Goal: Contribute content: Contribute content

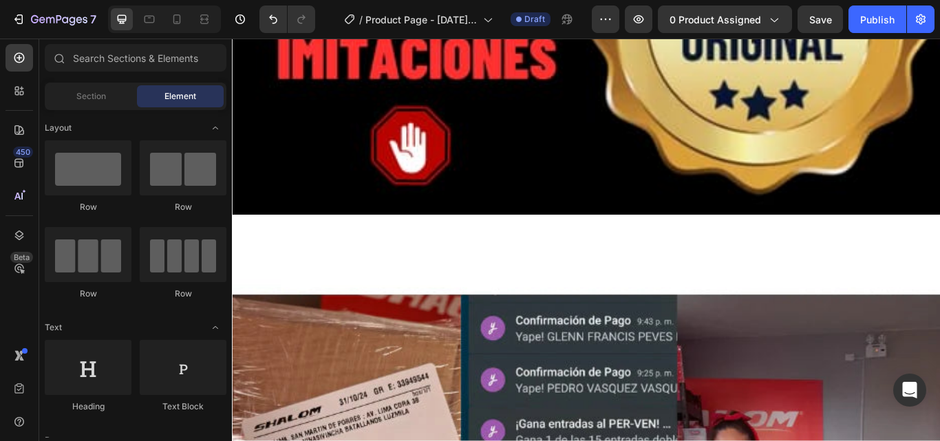
scroll to position [9024, 0]
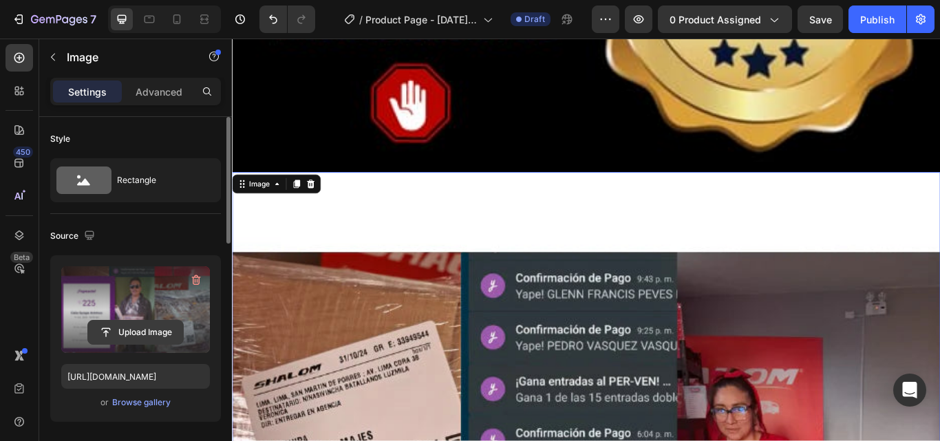
click at [153, 329] on input "file" at bounding box center [135, 332] width 95 height 23
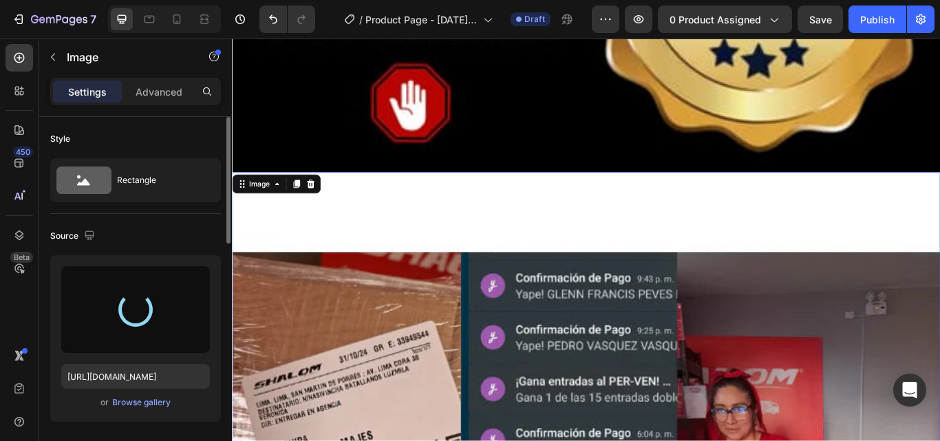
type input "[URL][DOMAIN_NAME]"
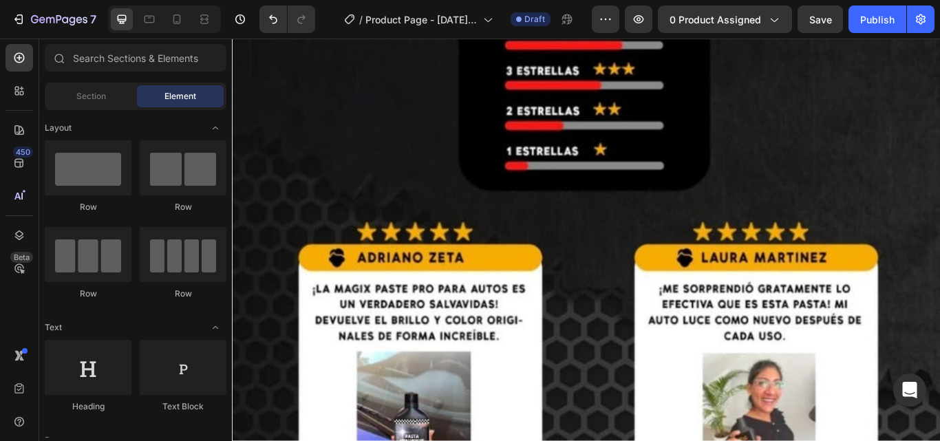
scroll to position [9386, 0]
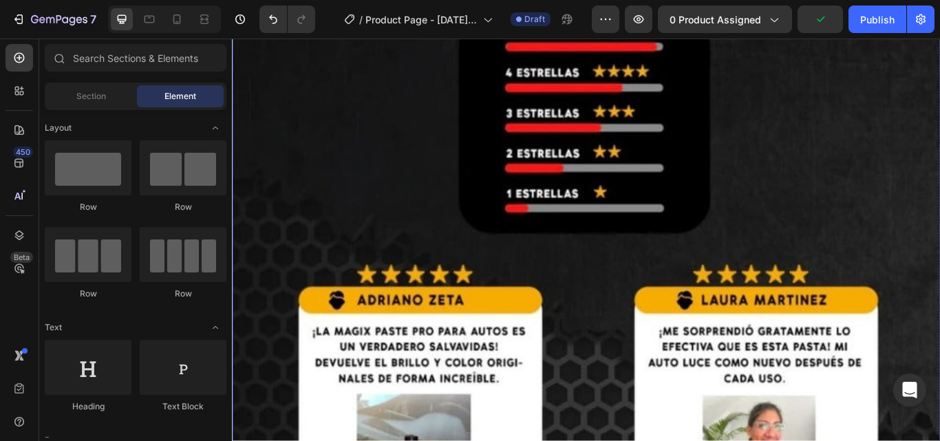
click at [820, 416] on img at bounding box center [644, 432] width 825 height 1199
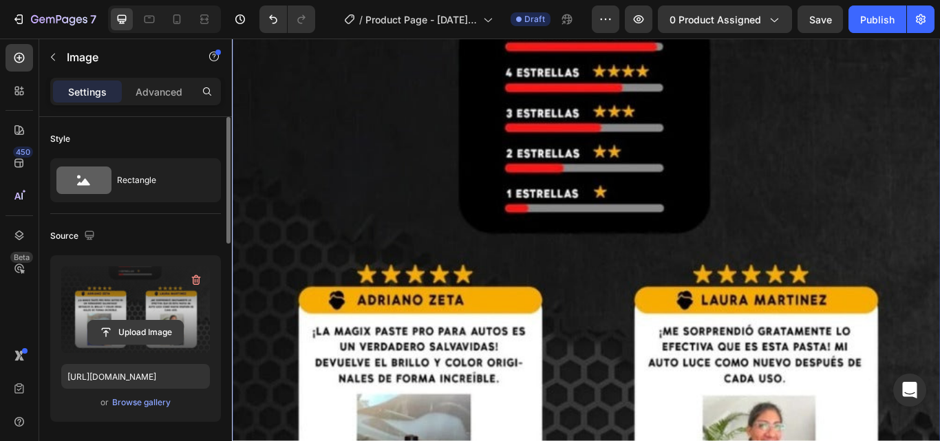
click at [138, 329] on input "file" at bounding box center [135, 332] width 95 height 23
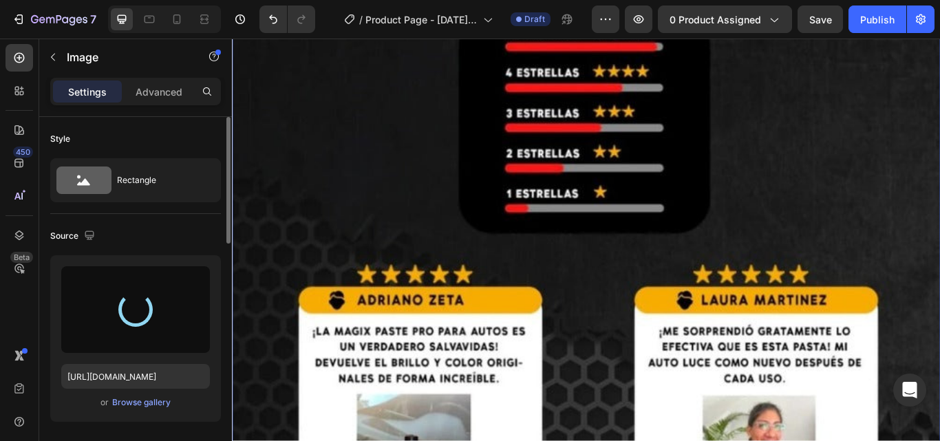
type input "[URL][DOMAIN_NAME]"
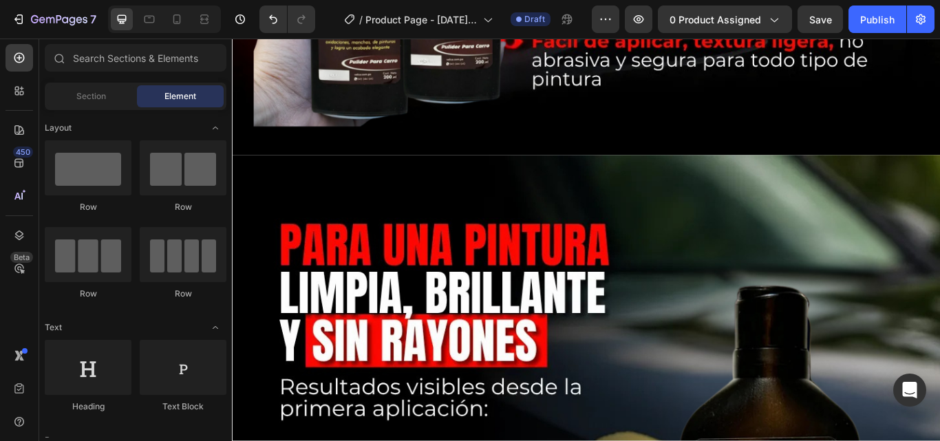
scroll to position [3612, 0]
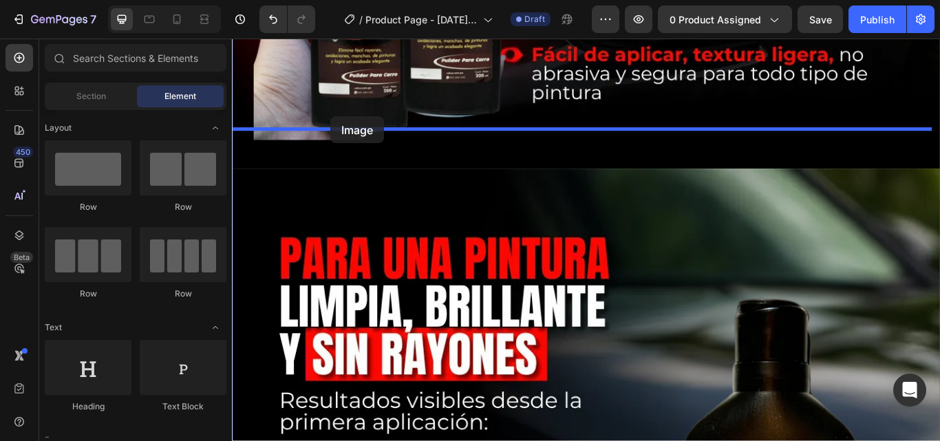
drag, startPoint x: 335, startPoint y: 361, endPoint x: 347, endPoint y: 129, distance: 232.1
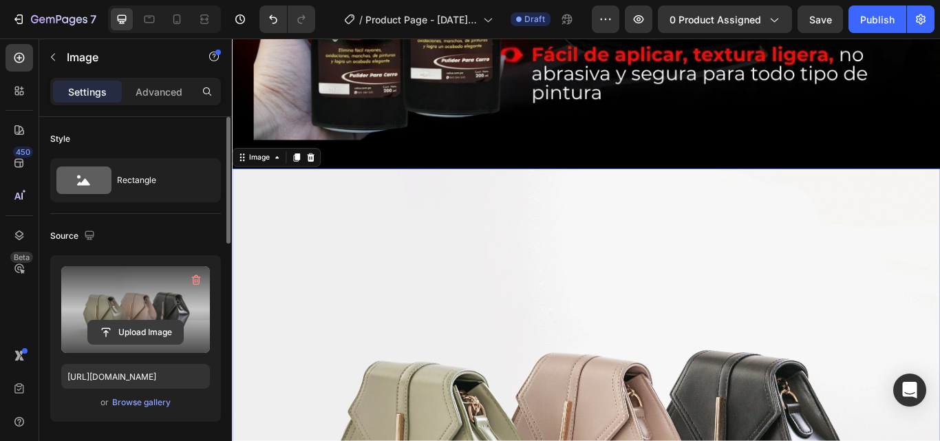
click at [153, 340] on input "file" at bounding box center [135, 332] width 95 height 23
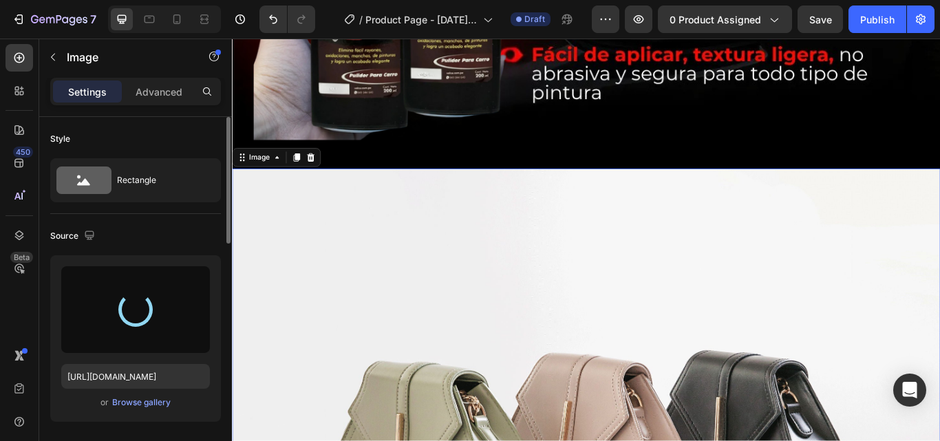
type input "[URL][DOMAIN_NAME]"
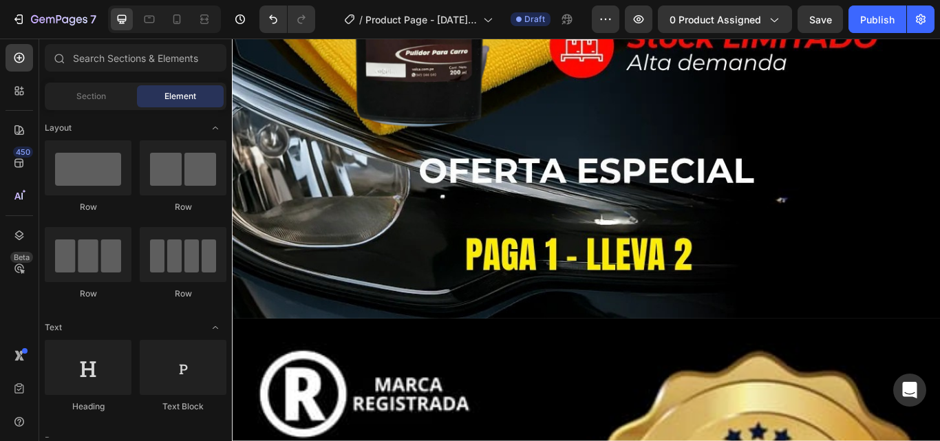
scroll to position [9455, 0]
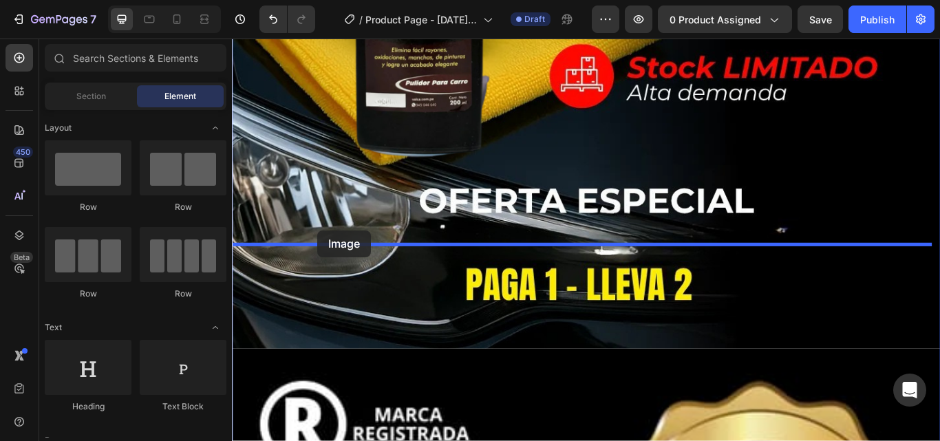
drag, startPoint x: 336, startPoint y: 354, endPoint x: 332, endPoint y: 263, distance: 90.9
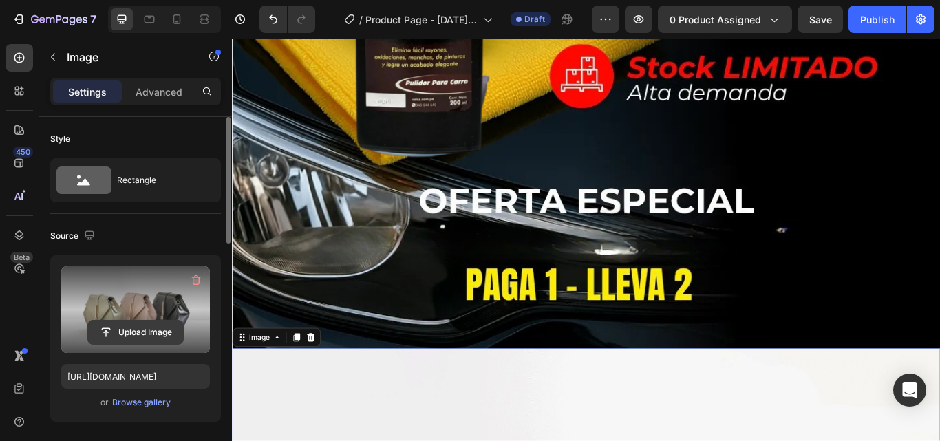
click at [141, 329] on input "file" at bounding box center [135, 332] width 95 height 23
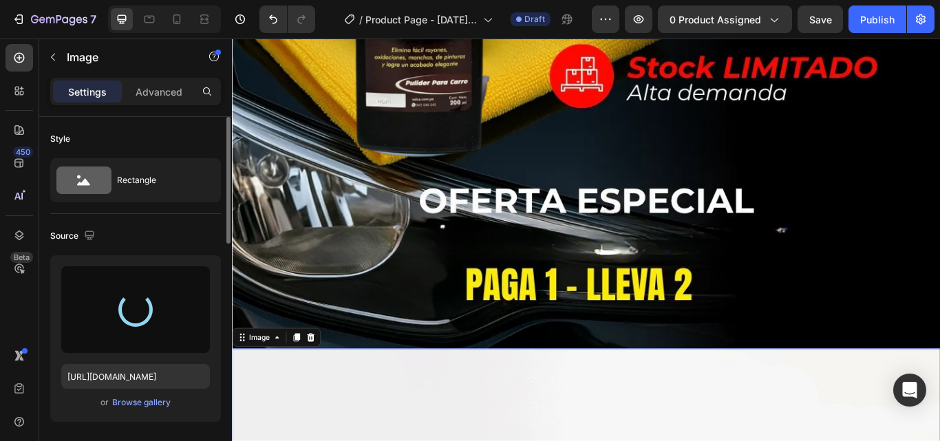
type input "[URL][DOMAIN_NAME]"
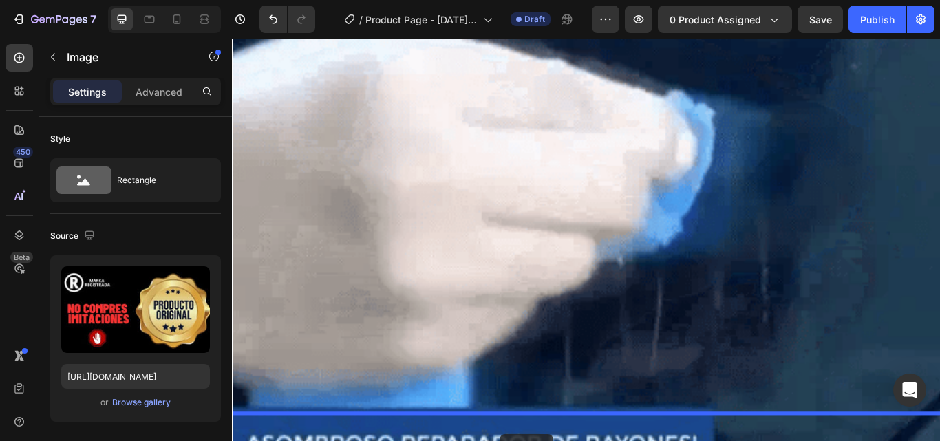
scroll to position [11806, 0]
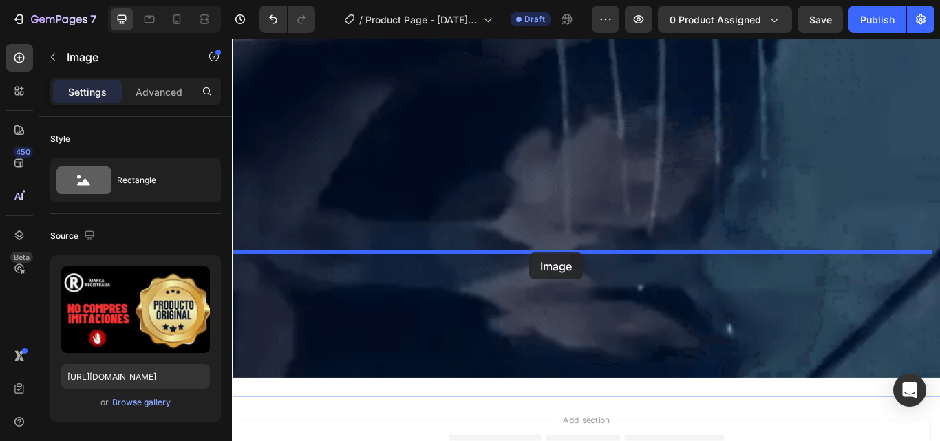
drag, startPoint x: 580, startPoint y: 351, endPoint x: 578, endPoint y: 287, distance: 63.3
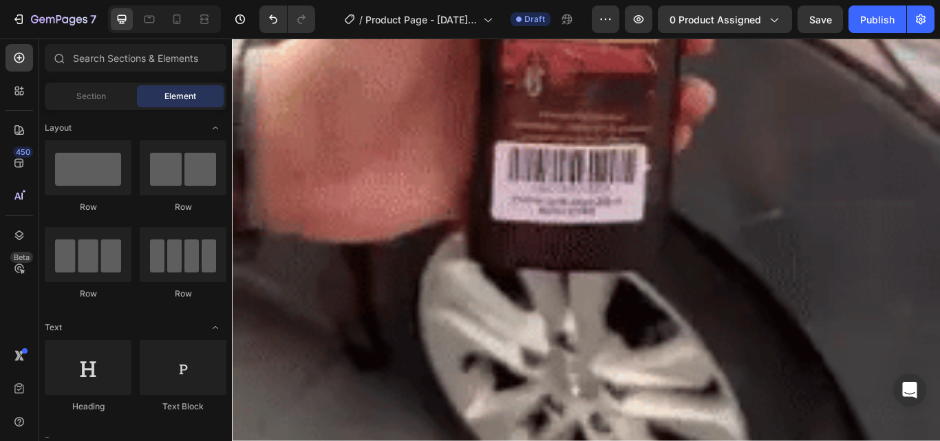
scroll to position [0, 0]
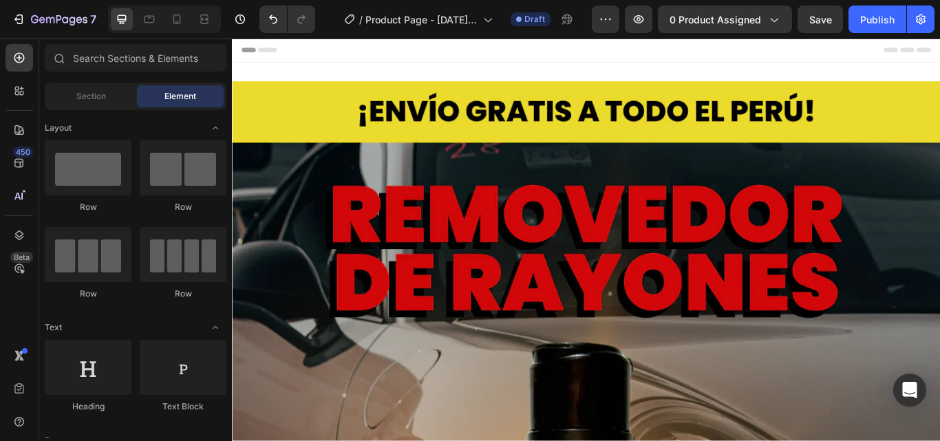
drag, startPoint x: 1052, startPoint y: 470, endPoint x: 1168, endPoint y: 50, distance: 435.8
click at [640, 19] on icon "button" at bounding box center [638, 19] width 10 height 8
click at [721, 19] on span "0 product assigned" at bounding box center [714, 19] width 91 height 14
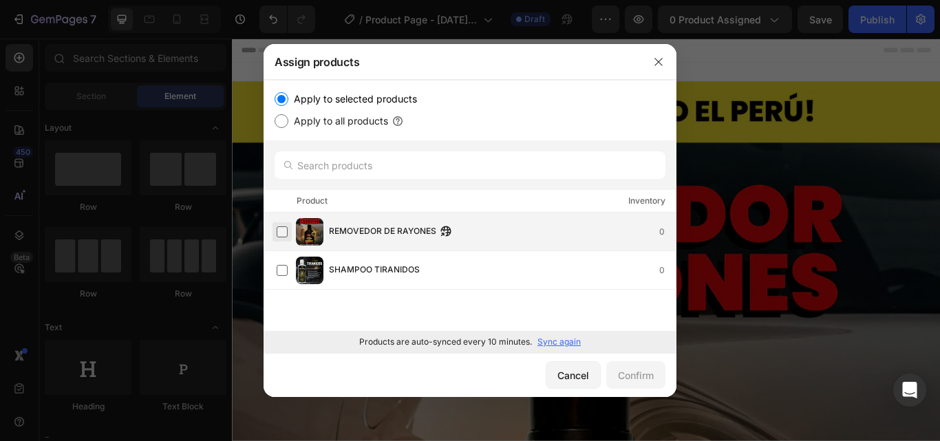
click at [279, 234] on label at bounding box center [281, 231] width 11 height 11
click at [641, 373] on div "Confirm" at bounding box center [636, 375] width 36 height 14
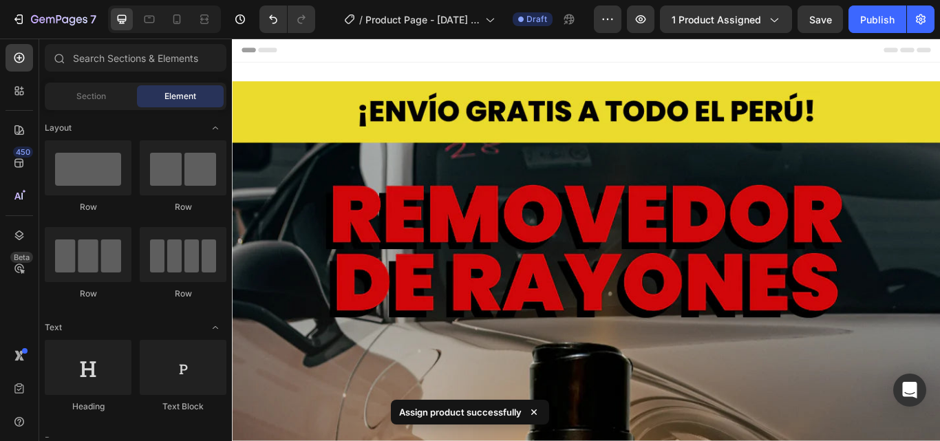
click at [245, 47] on icon at bounding box center [248, 52] width 10 height 10
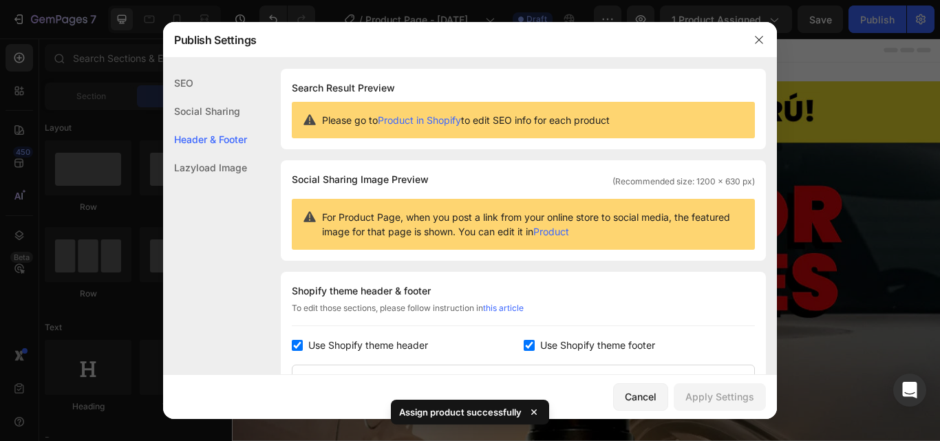
scroll to position [200, 0]
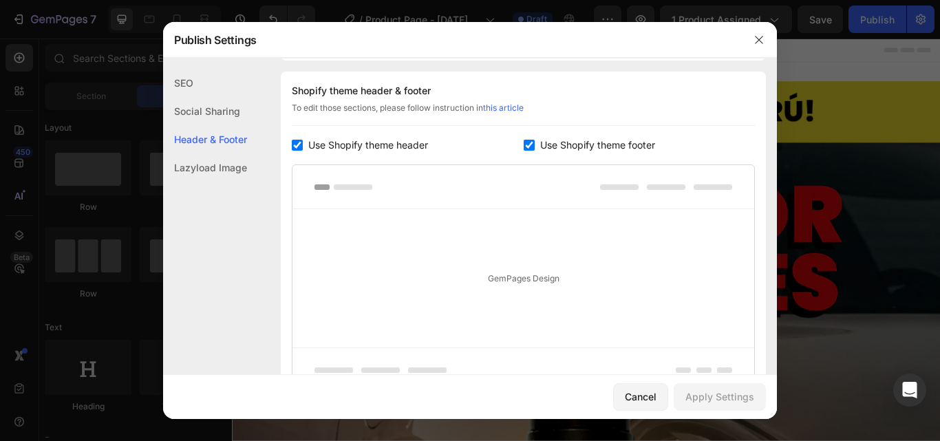
click at [298, 144] on input "checkbox" at bounding box center [297, 145] width 11 height 11
checkbox input "false"
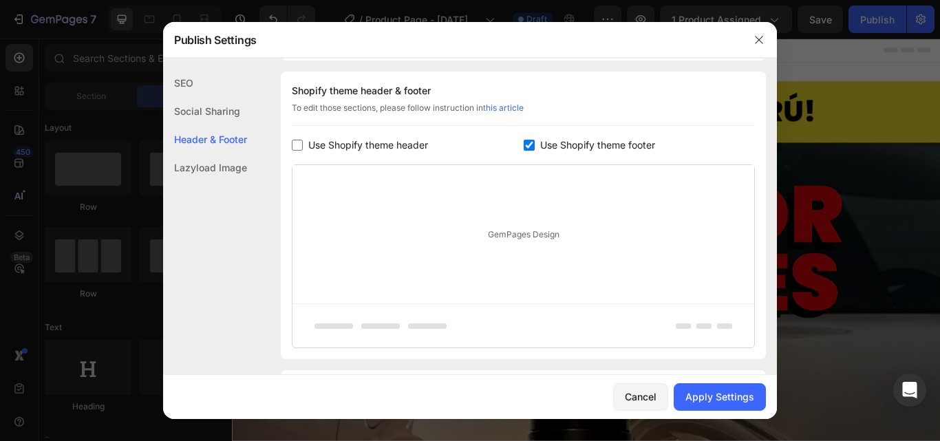
click at [523, 149] on input "checkbox" at bounding box center [528, 145] width 11 height 11
checkbox input "false"
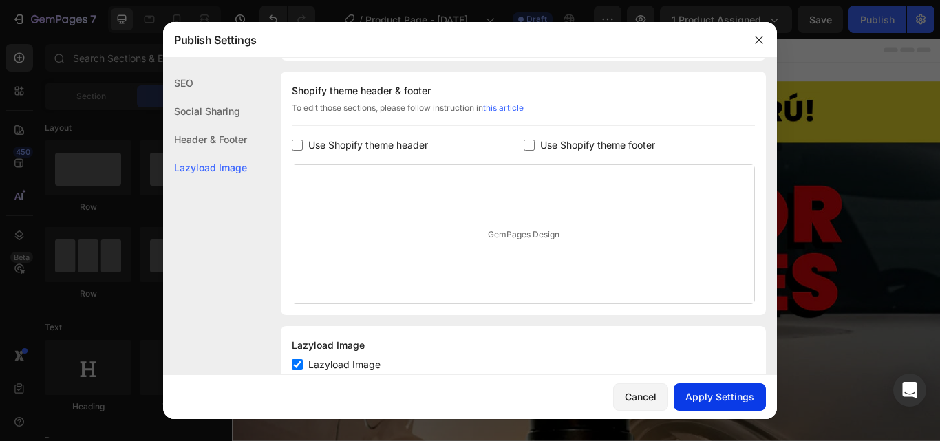
click at [697, 398] on div "Apply Settings" at bounding box center [719, 396] width 69 height 14
click at [763, 37] on icon "button" at bounding box center [758, 39] width 11 height 11
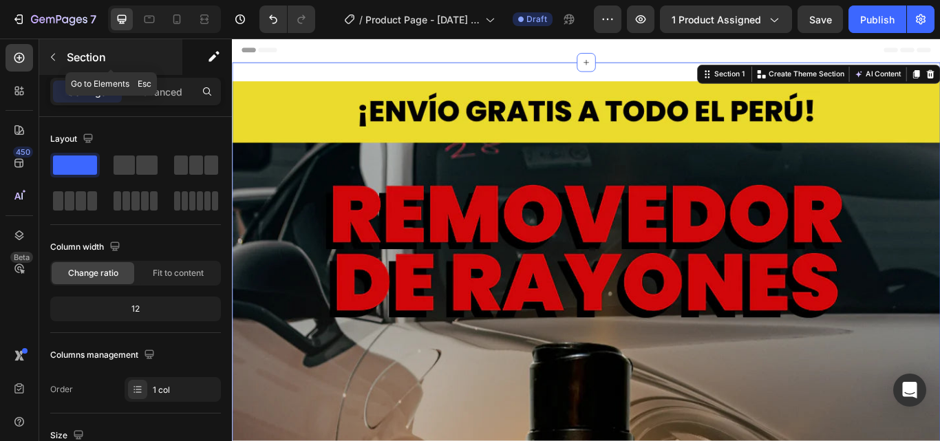
click at [52, 54] on icon "button" at bounding box center [52, 57] width 11 height 11
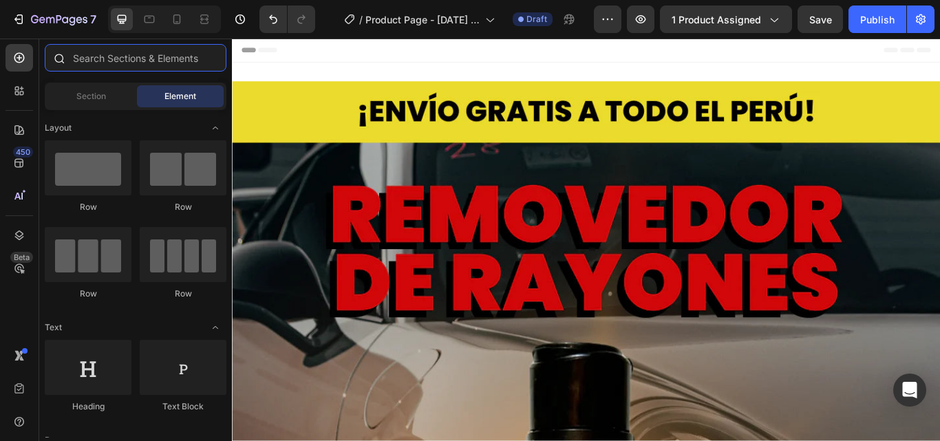
click at [152, 60] on input "text" at bounding box center [136, 58] width 182 height 28
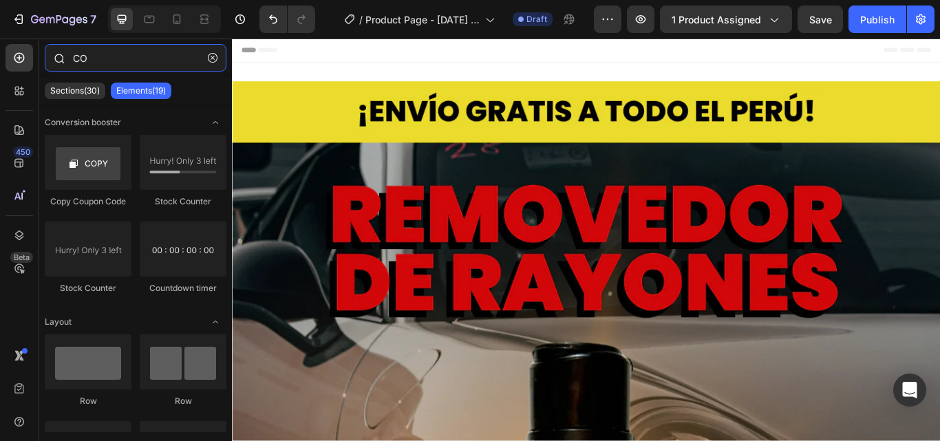
click at [152, 60] on input "CO" at bounding box center [136, 58] width 182 height 28
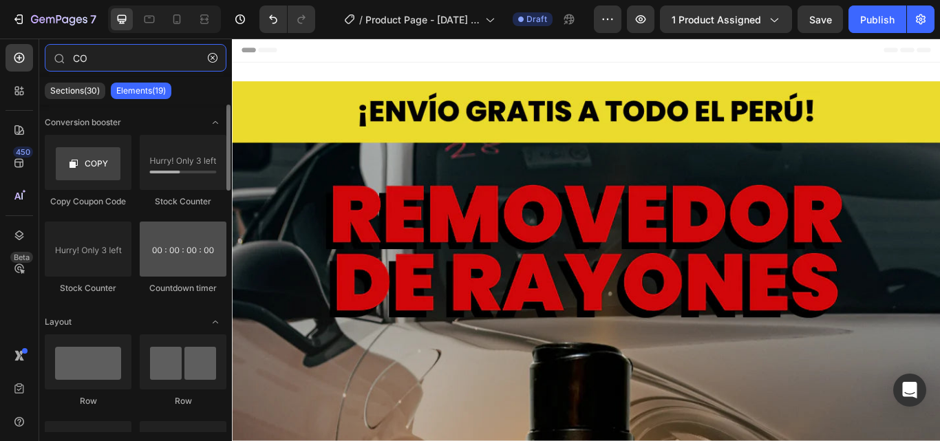
type input "CO"
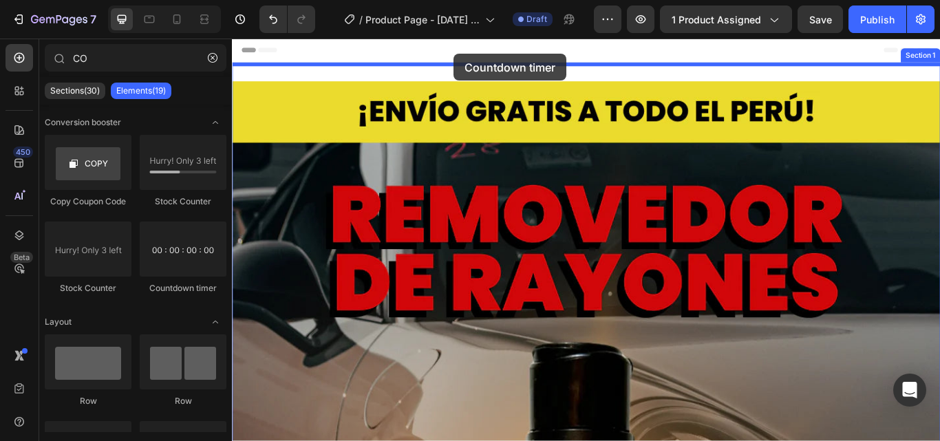
drag, startPoint x: 430, startPoint y: 306, endPoint x: 490, endPoint y: 56, distance: 256.9
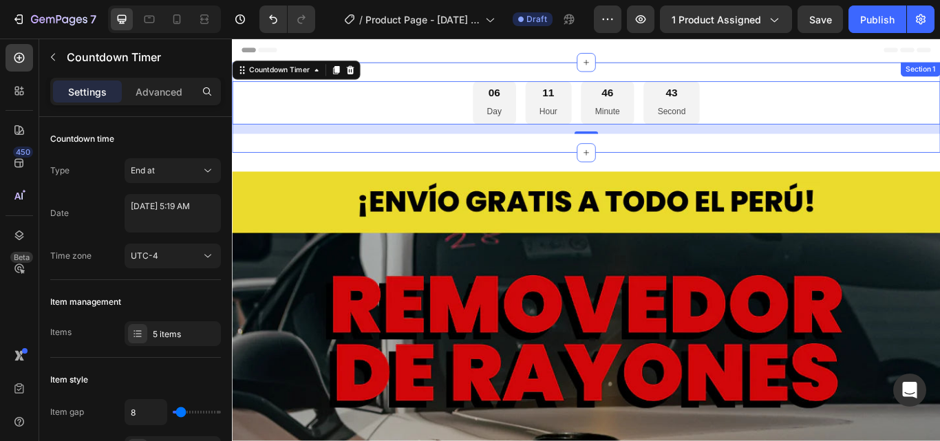
click at [398, 162] on div "06 Day 11 Hour 46 Minute 43 Second Countdown Timer 16 Section 1" at bounding box center [644, 119] width 825 height 105
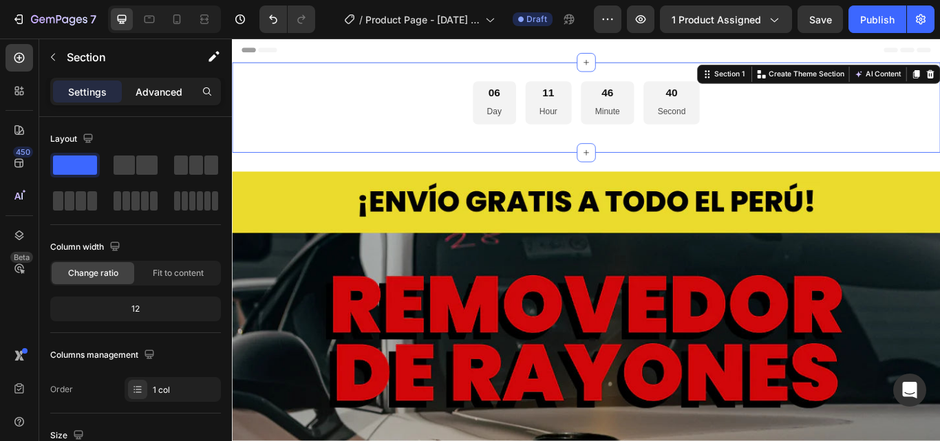
click at [178, 83] on div "Advanced" at bounding box center [158, 91] width 69 height 22
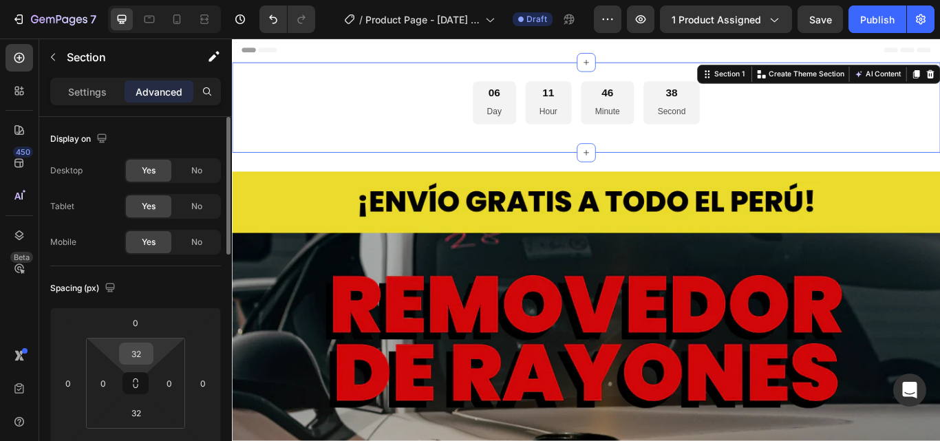
click at [127, 354] on input "32" at bounding box center [136, 353] width 28 height 21
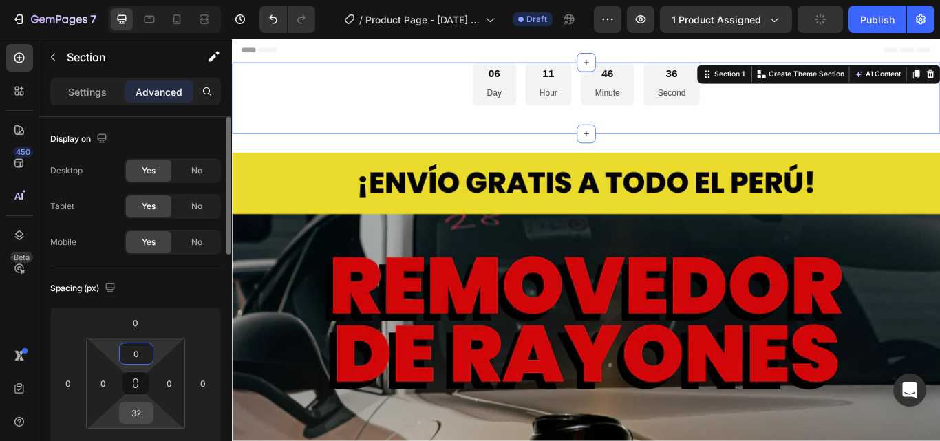
type input "0"
click at [139, 409] on input "32" at bounding box center [136, 412] width 28 height 21
type input "0"
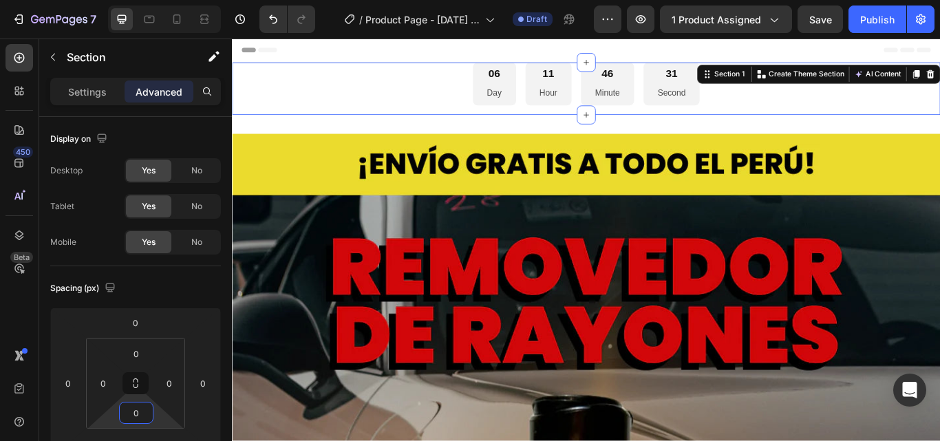
click at [511, 50] on div "Header" at bounding box center [644, 53] width 803 height 28
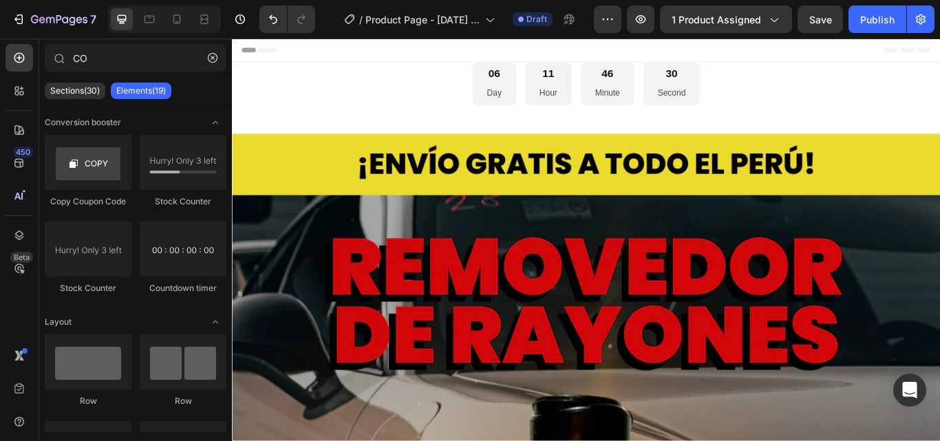
click at [511, 50] on div "Header" at bounding box center [644, 53] width 803 height 28
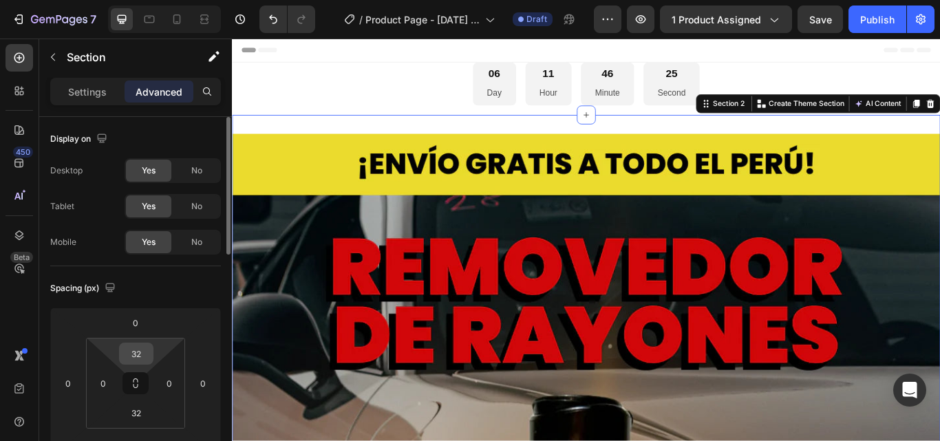
click at [138, 352] on input "32" at bounding box center [136, 353] width 28 height 21
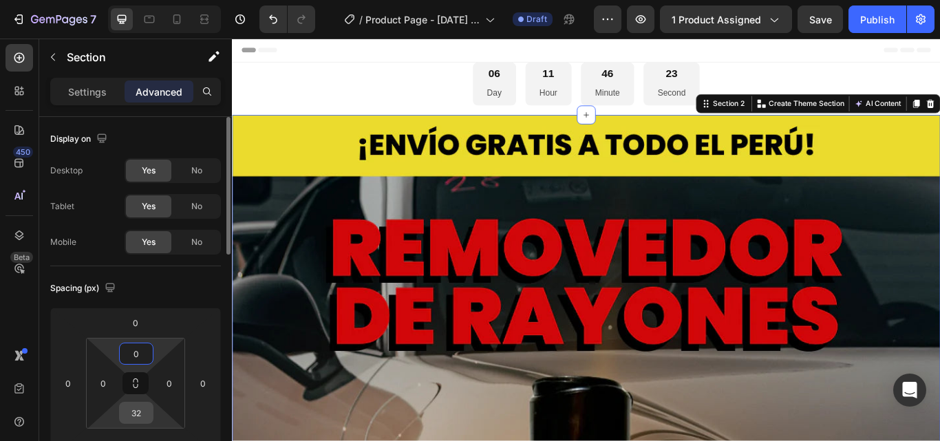
type input "0"
click at [135, 411] on input "32" at bounding box center [136, 412] width 28 height 21
type input "0"
click at [507, 47] on div "Header" at bounding box center [644, 53] width 803 height 28
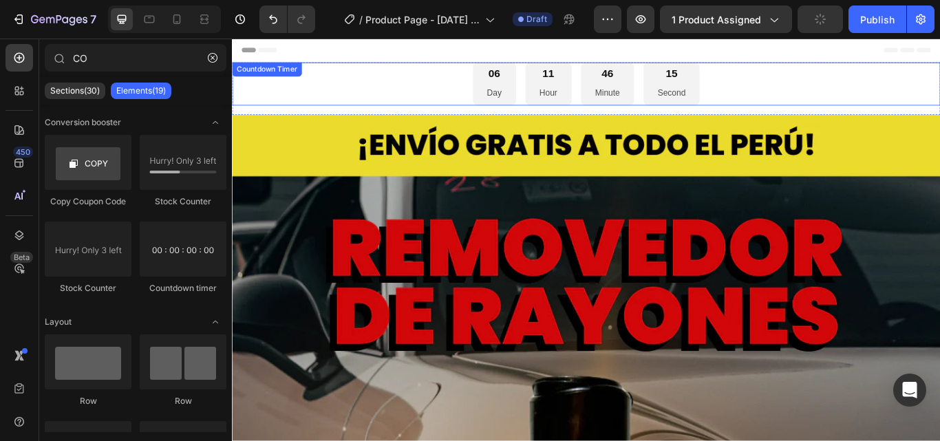
click at [544, 83] on div "06 Day" at bounding box center [537, 92] width 50 height 50
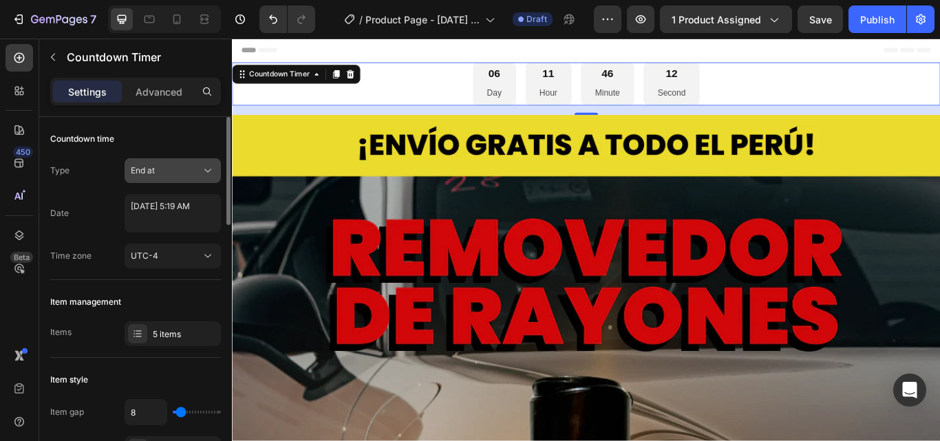
click at [208, 169] on icon at bounding box center [208, 171] width 14 height 14
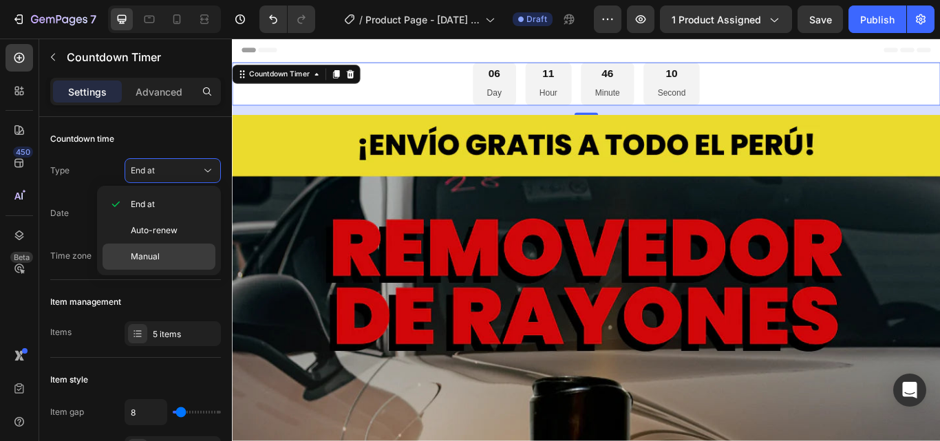
click at [175, 249] on div "Manual" at bounding box center [158, 256] width 113 height 26
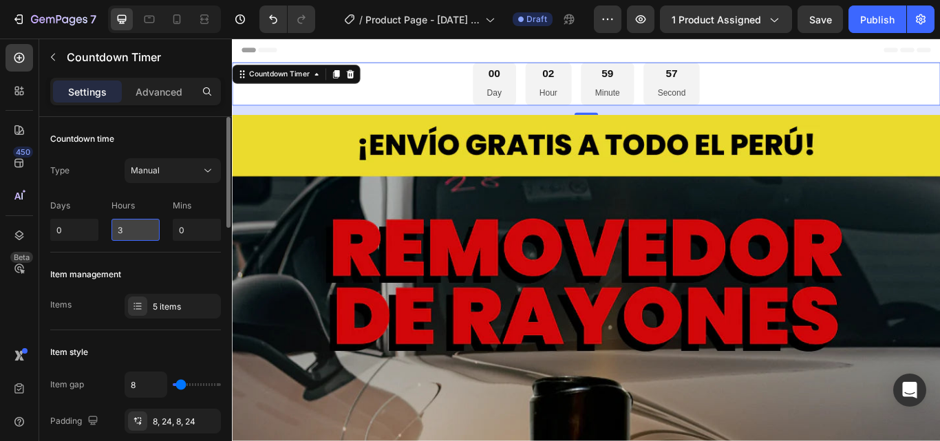
click at [125, 233] on input "3" at bounding box center [135, 230] width 48 height 22
type input "0"
click at [183, 234] on input "0" at bounding box center [197, 230] width 48 height 22
type input "15"
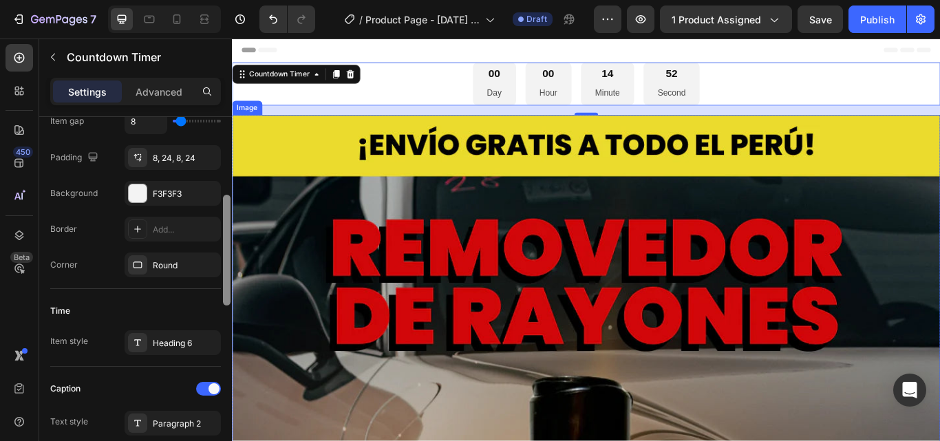
scroll to position [272, 0]
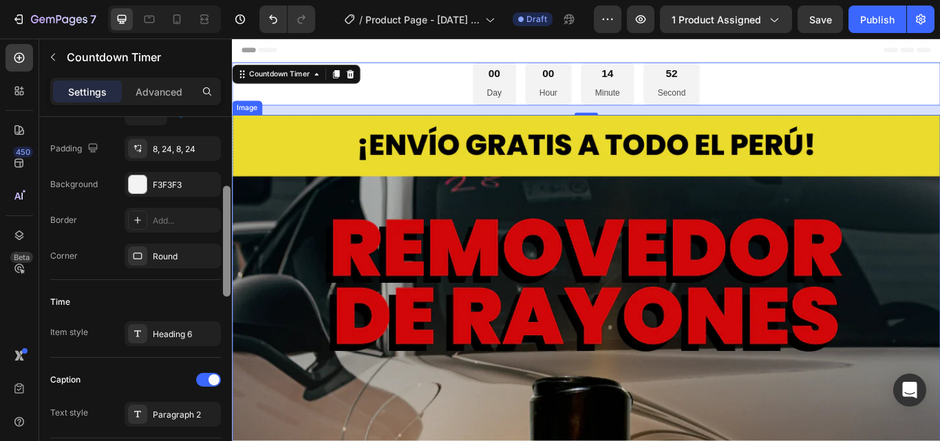
drag, startPoint x: 459, startPoint y: 253, endPoint x: 233, endPoint y: 350, distance: 245.6
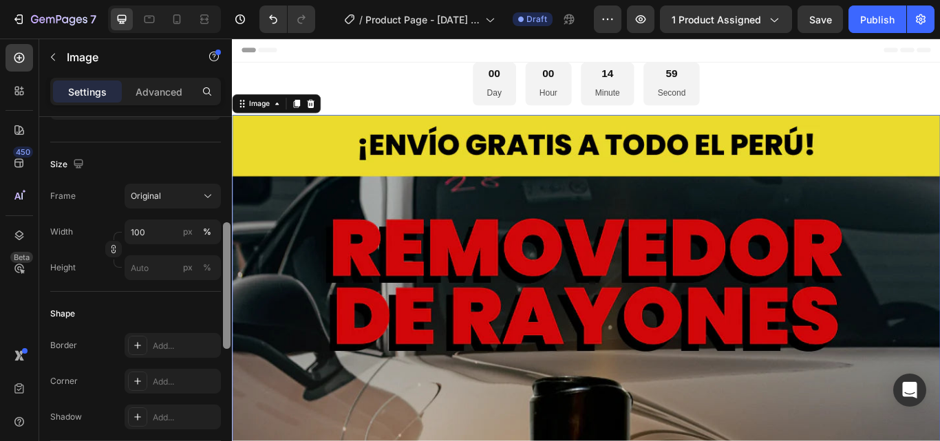
scroll to position [288, 0]
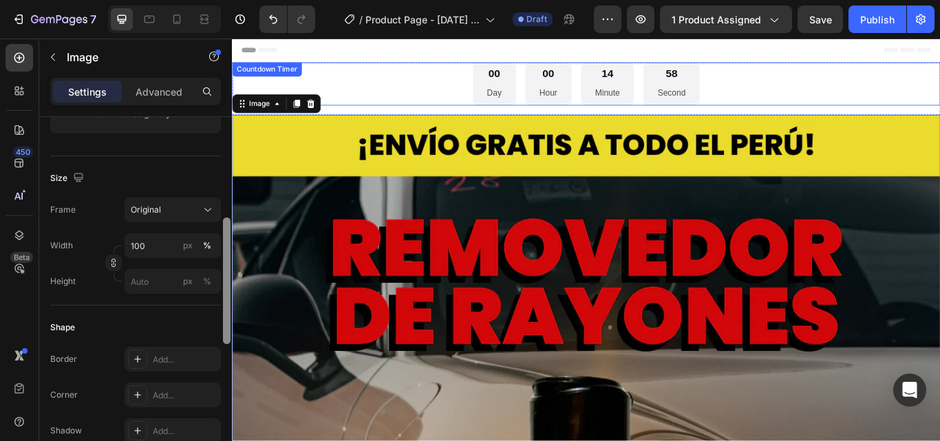
click at [455, 102] on div "00 Day 00 Hour 14 Minute 58 Second" at bounding box center [644, 92] width 825 height 50
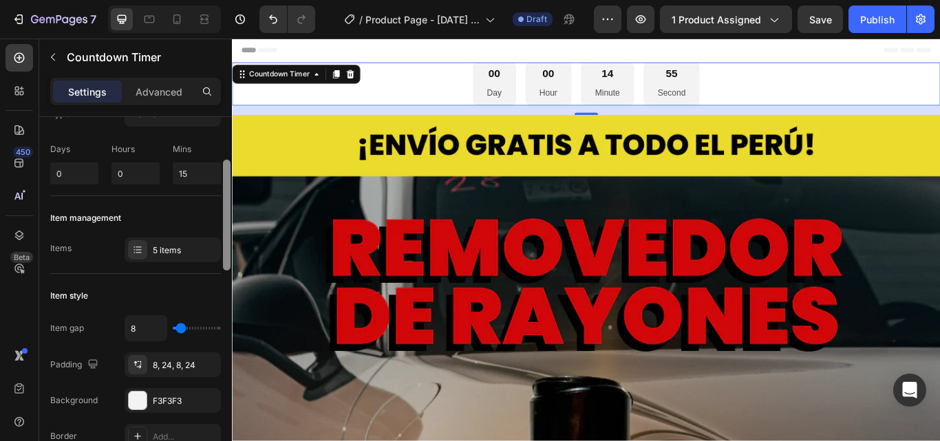
scroll to position [76, 0]
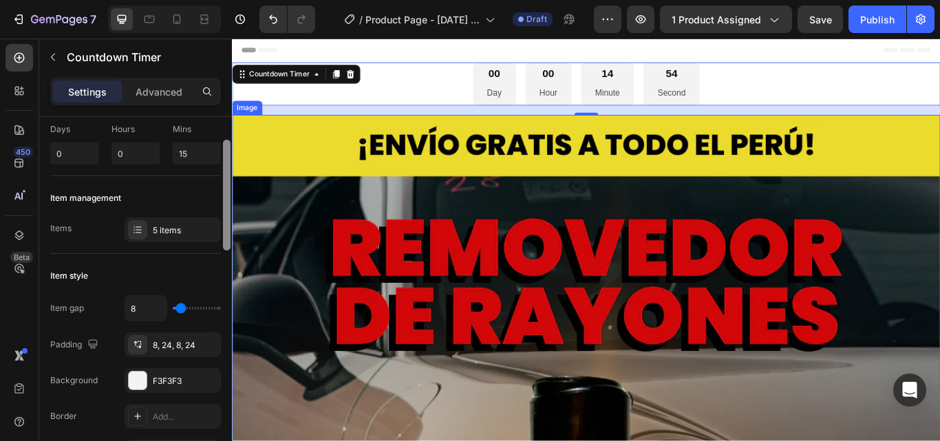
drag, startPoint x: 460, startPoint y: 244, endPoint x: 234, endPoint y: 301, distance: 233.4
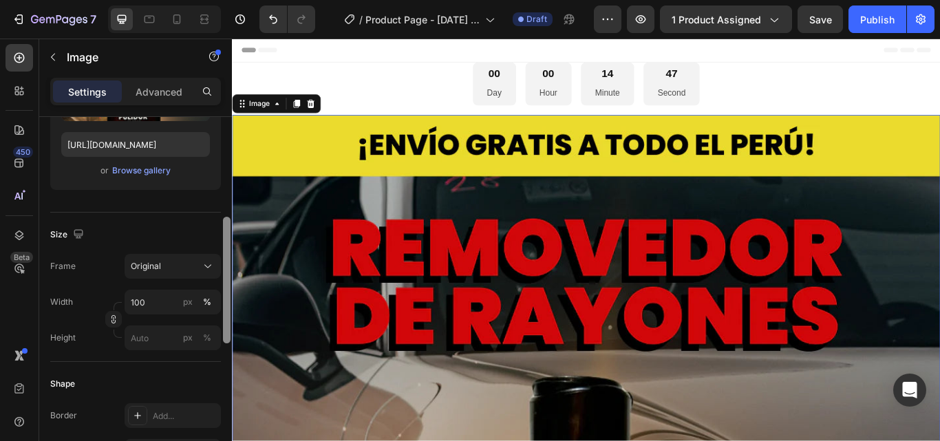
scroll to position [228, 0]
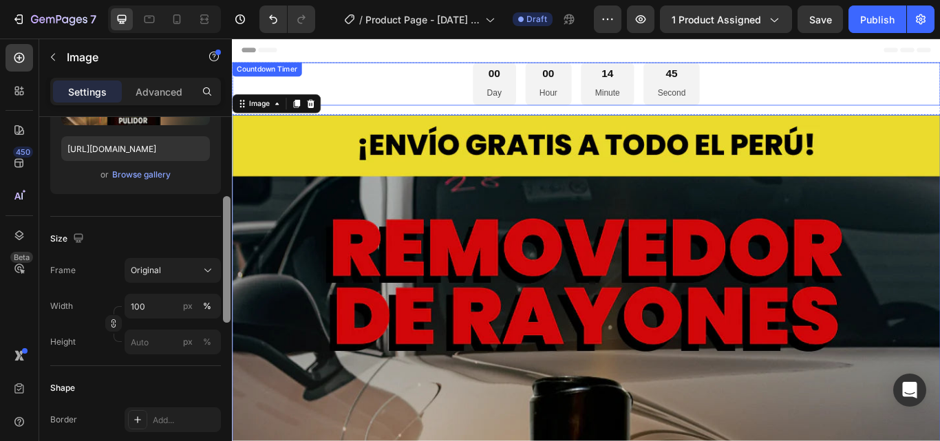
click at [488, 103] on div "00 Day 00 Hour 14 Minute 45 Second" at bounding box center [644, 92] width 825 height 50
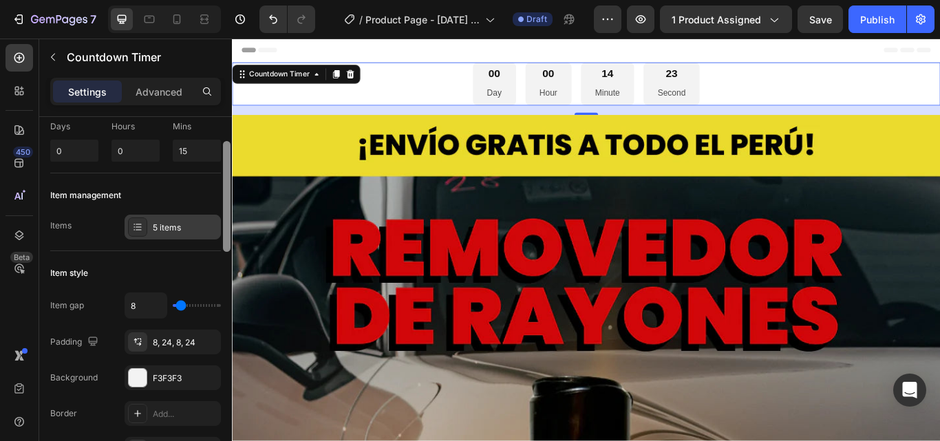
scroll to position [81, 0]
click at [204, 230] on div "5 items" at bounding box center [185, 225] width 65 height 12
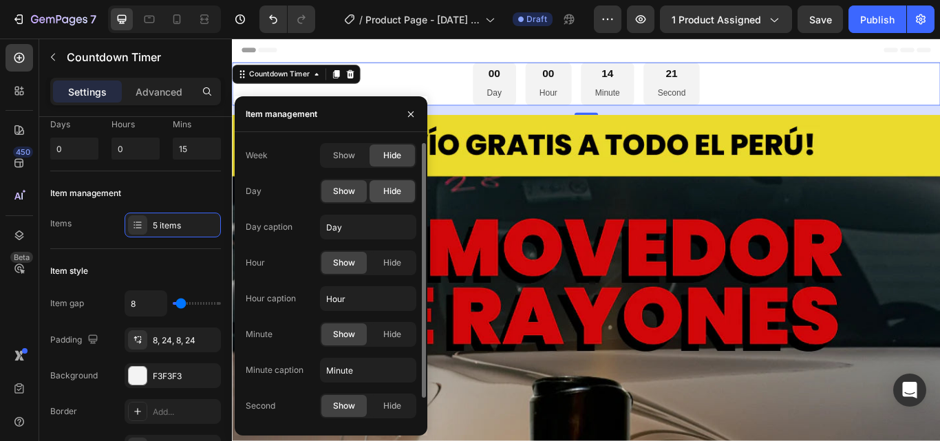
click at [407, 193] on div "Hide" at bounding box center [391, 191] width 45 height 22
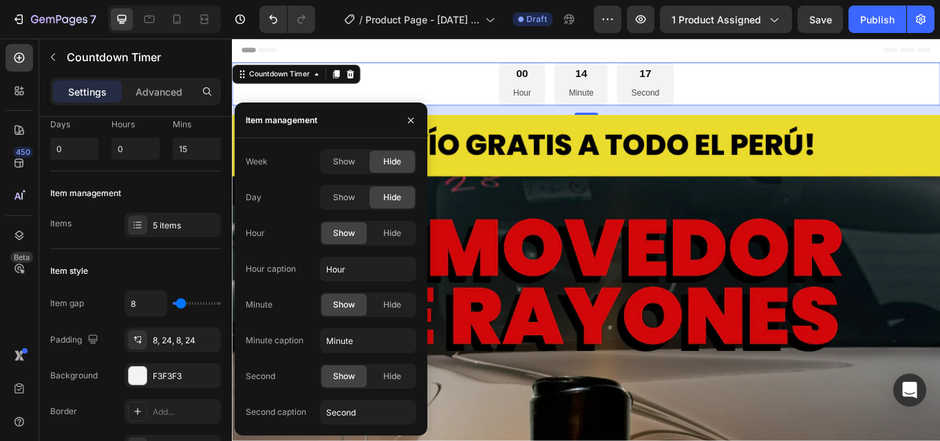
click at [468, 87] on div "00 Hour 14 Minute 17 Second" at bounding box center [644, 92] width 825 height 50
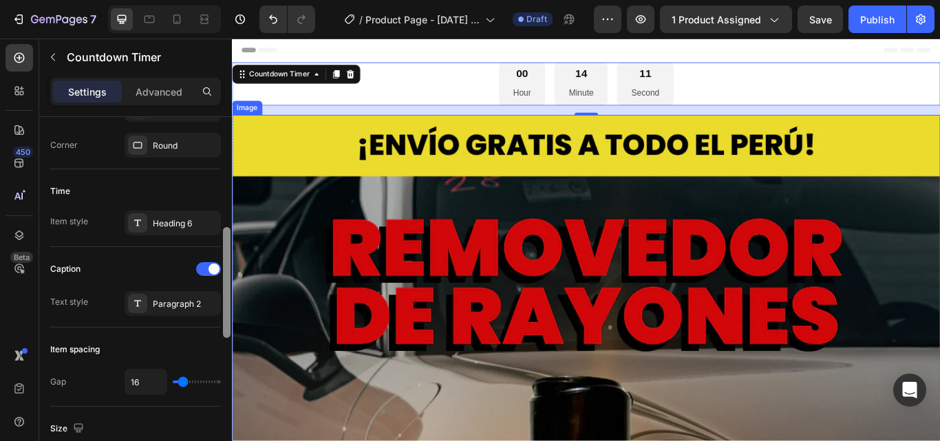
scroll to position [385, 0]
drag, startPoint x: 459, startPoint y: 265, endPoint x: 233, endPoint y: 393, distance: 259.3
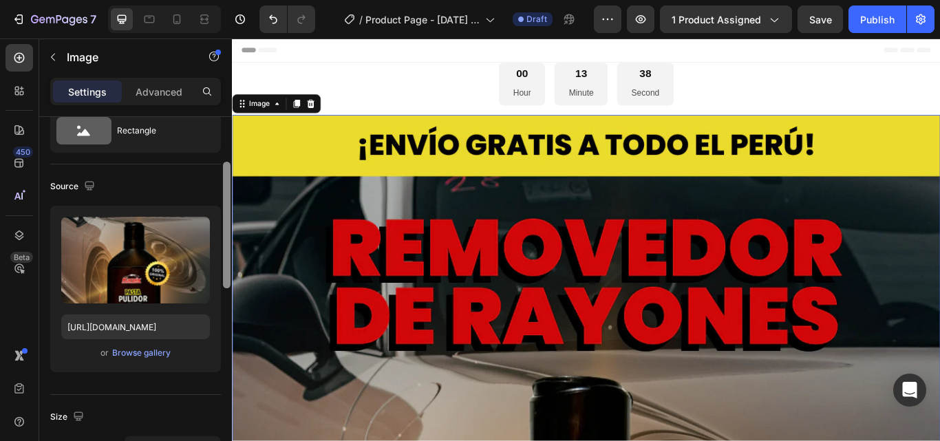
scroll to position [74, 0]
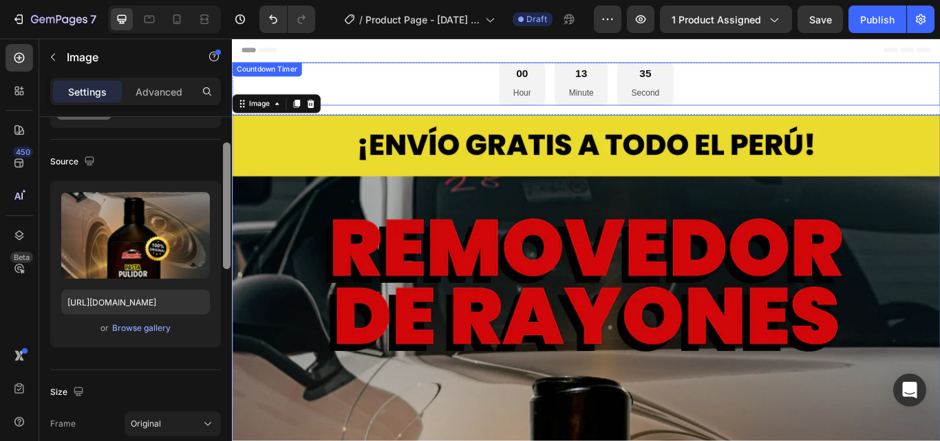
click at [484, 76] on div "00 Hour 13 Minute 35 Second" at bounding box center [644, 92] width 825 height 50
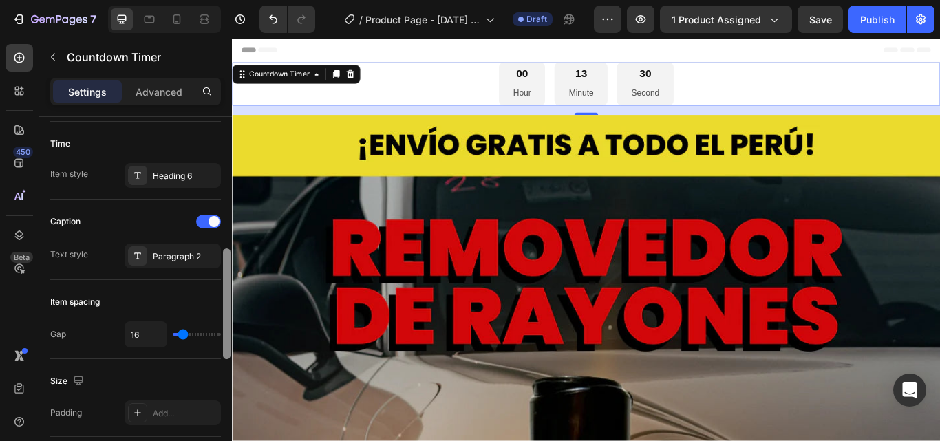
scroll to position [433, 0]
click at [193, 334] on div "16" at bounding box center [172, 332] width 96 height 26
type input "27"
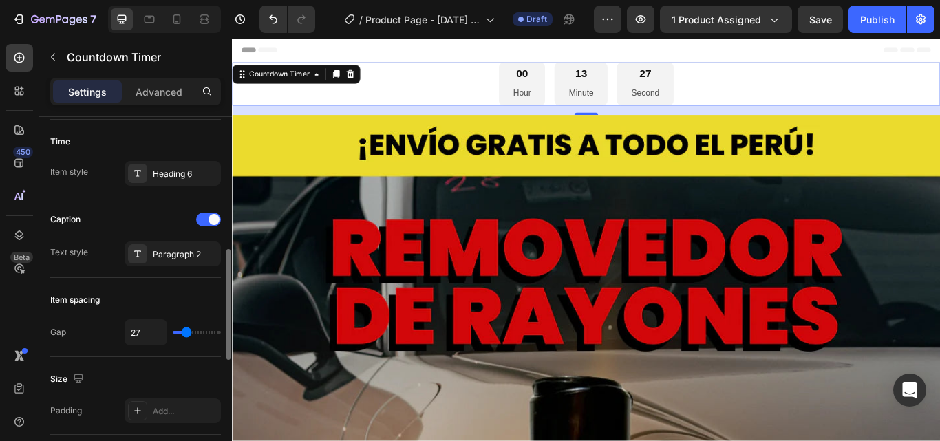
type input "29"
type input "31"
type input "33"
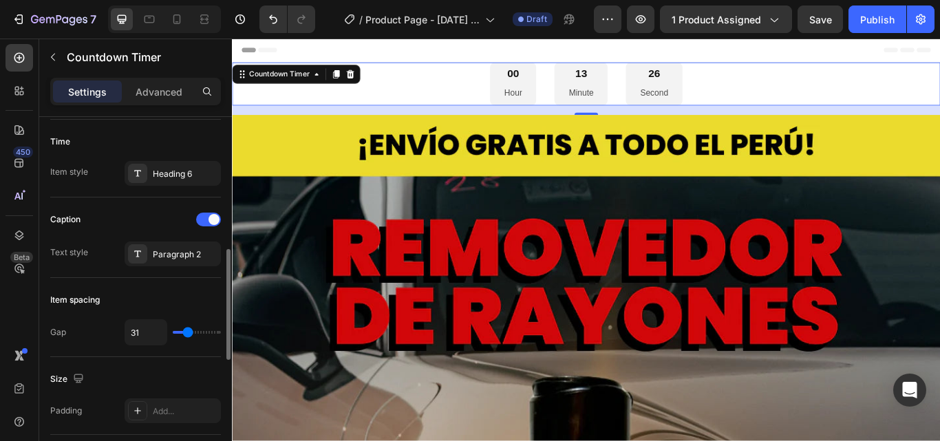
type input "33"
type input "36"
type input "33"
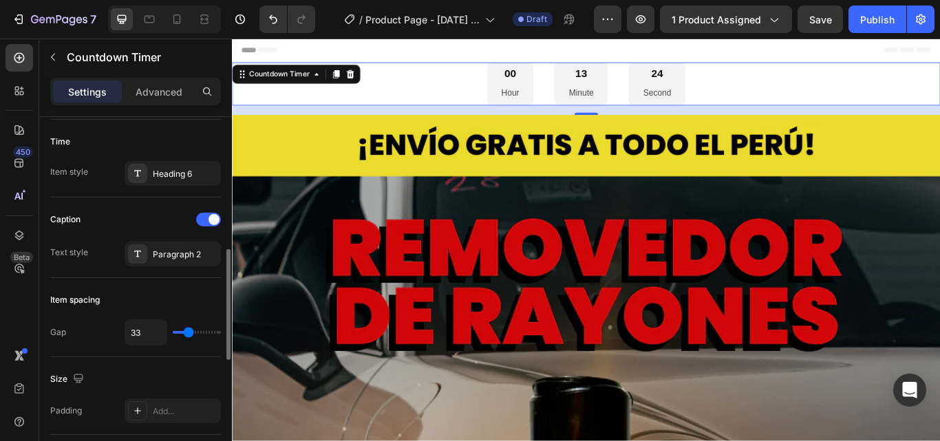
type input "31"
type input "29"
type input "27"
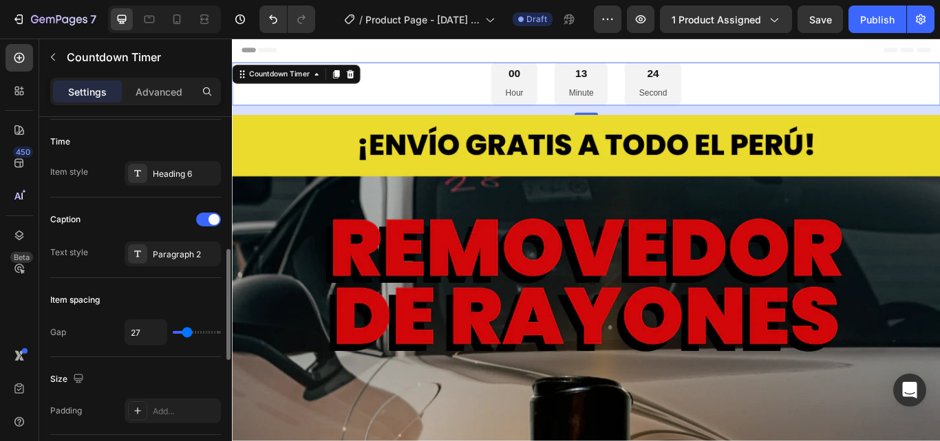
type input "27"
type input "24"
click at [186, 334] on input "range" at bounding box center [197, 332] width 48 height 3
click at [204, 252] on div "Paragraph 2" at bounding box center [185, 254] width 65 height 12
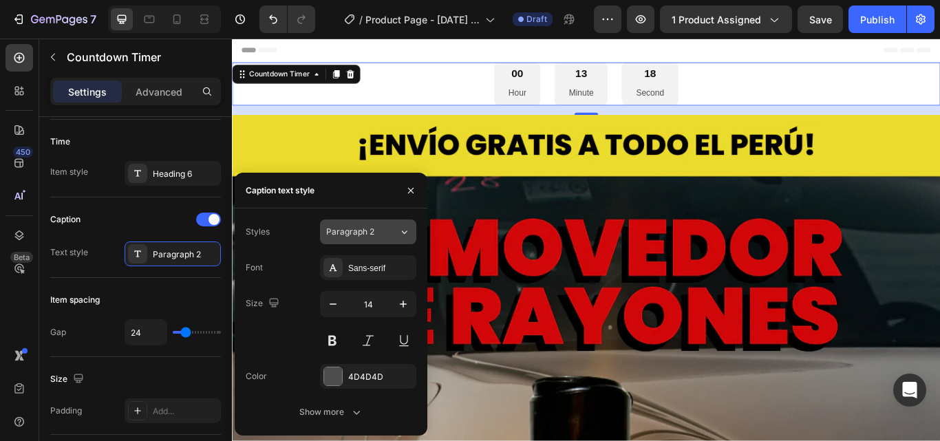
click at [408, 235] on icon at bounding box center [404, 232] width 12 height 14
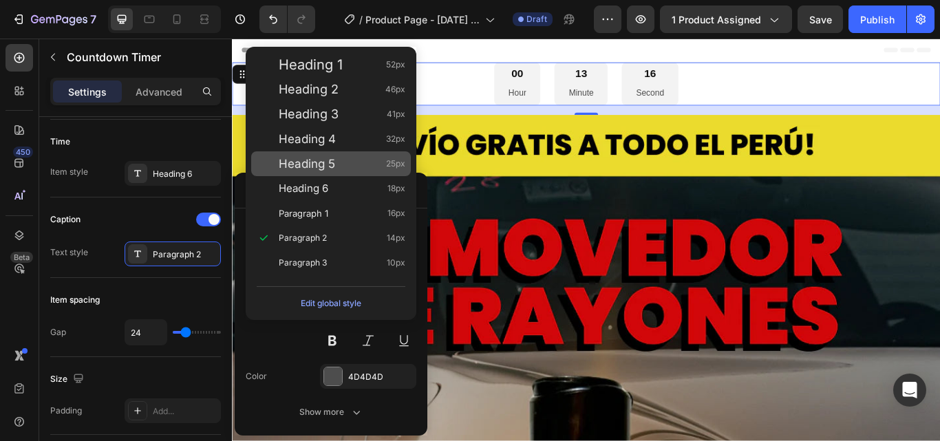
click at [347, 169] on div "Heading 5 25px" at bounding box center [342, 164] width 127 height 14
type input "25"
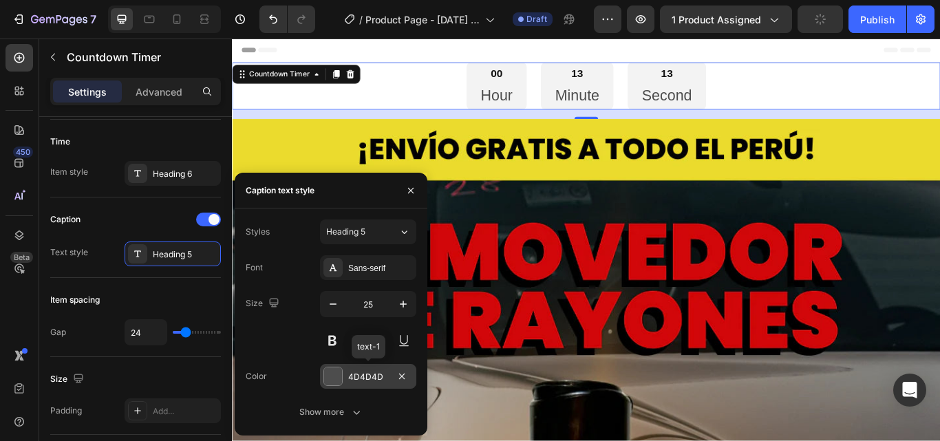
click at [334, 379] on div at bounding box center [333, 376] width 18 height 18
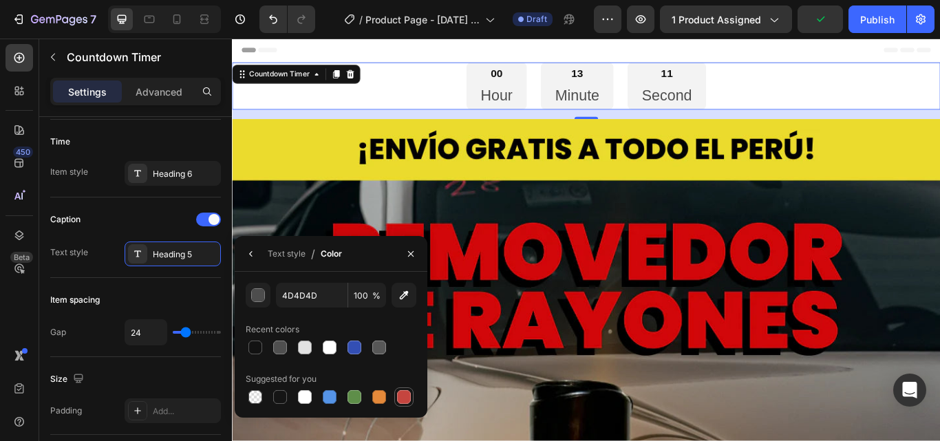
click at [398, 393] on div at bounding box center [404, 397] width 14 height 14
click at [358, 352] on div at bounding box center [354, 347] width 14 height 14
click at [406, 399] on div at bounding box center [404, 397] width 14 height 14
click at [307, 350] on div at bounding box center [305, 347] width 14 height 14
click at [400, 398] on div at bounding box center [404, 397] width 14 height 14
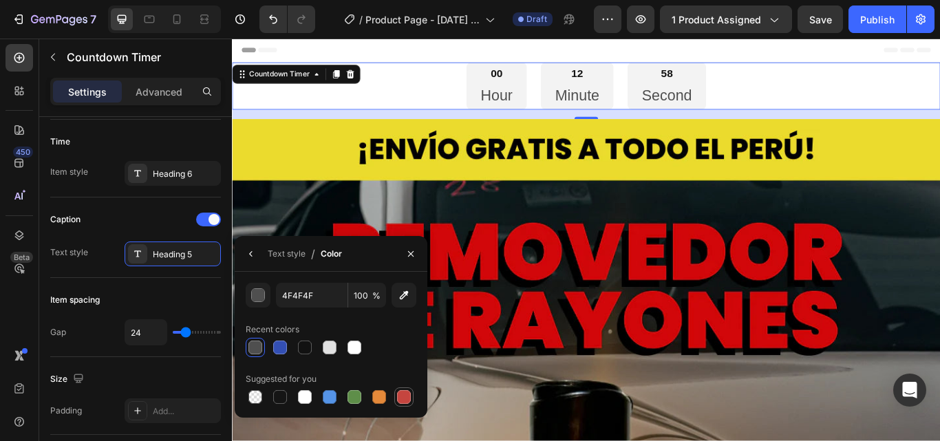
type input "C5453F"
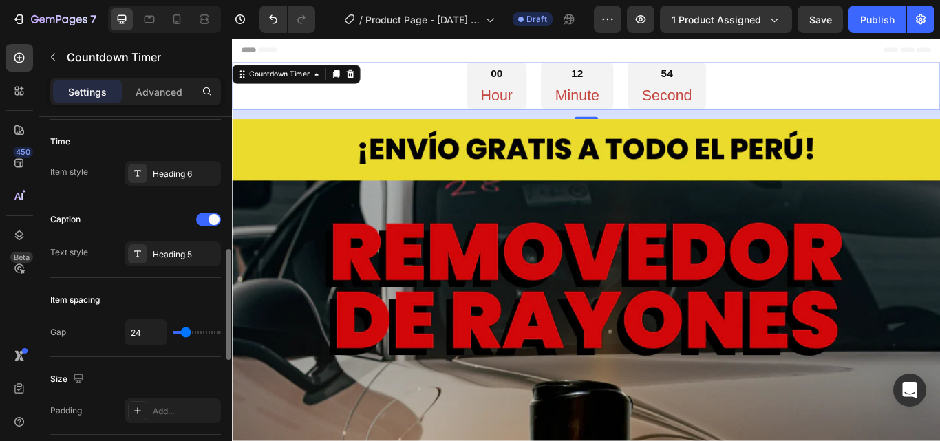
click at [215, 369] on div "Size" at bounding box center [135, 379] width 171 height 22
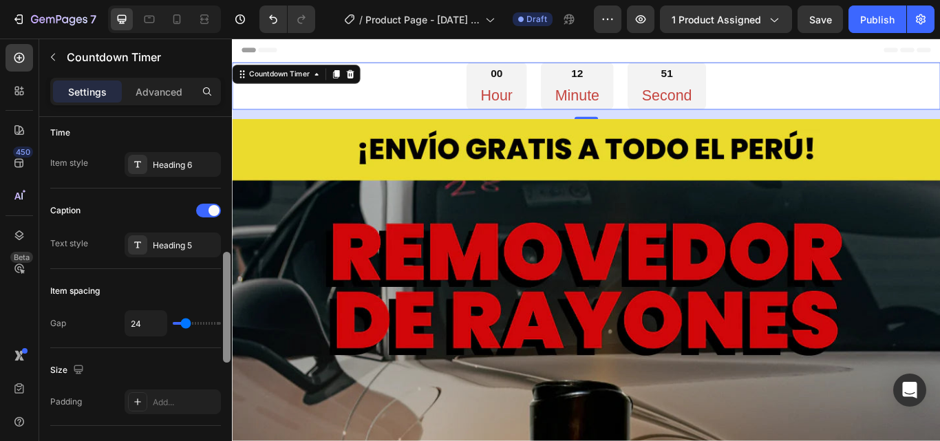
scroll to position [444, 0]
click at [228, 332] on div at bounding box center [227, 307] width 8 height 111
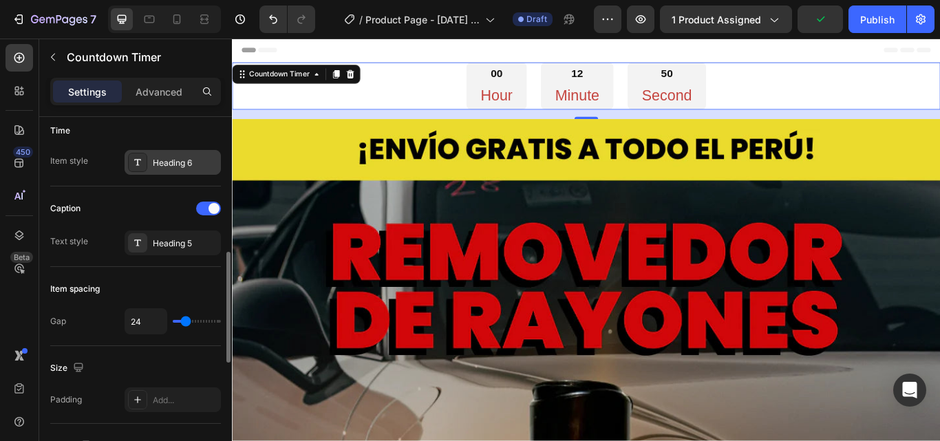
click at [187, 165] on div "Heading 6" at bounding box center [185, 163] width 65 height 12
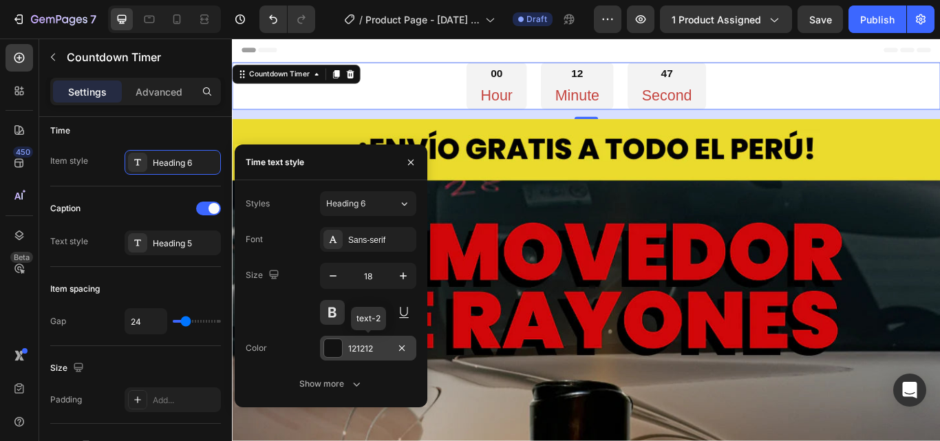
click at [330, 340] on div at bounding box center [333, 348] width 18 height 18
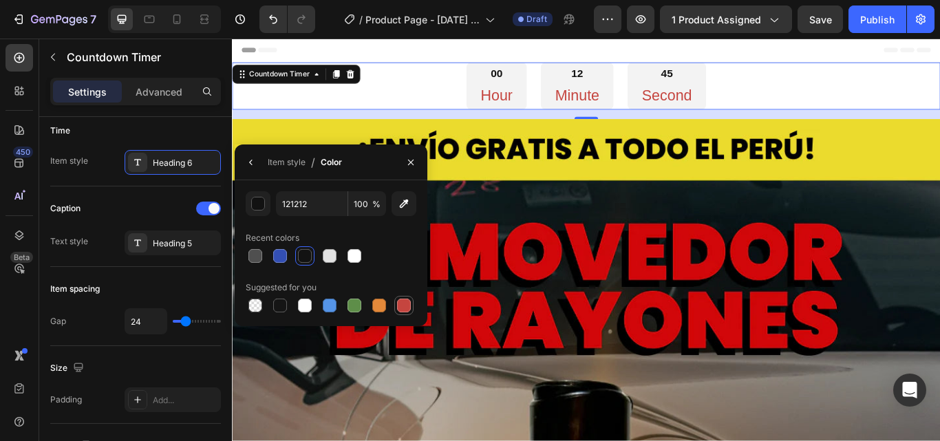
click at [404, 307] on div at bounding box center [404, 305] width 14 height 14
type input "C5453F"
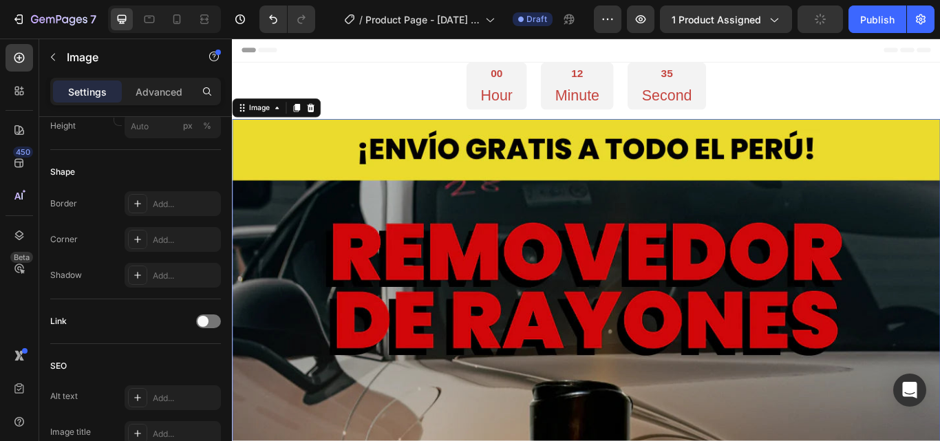
scroll to position [0, 0]
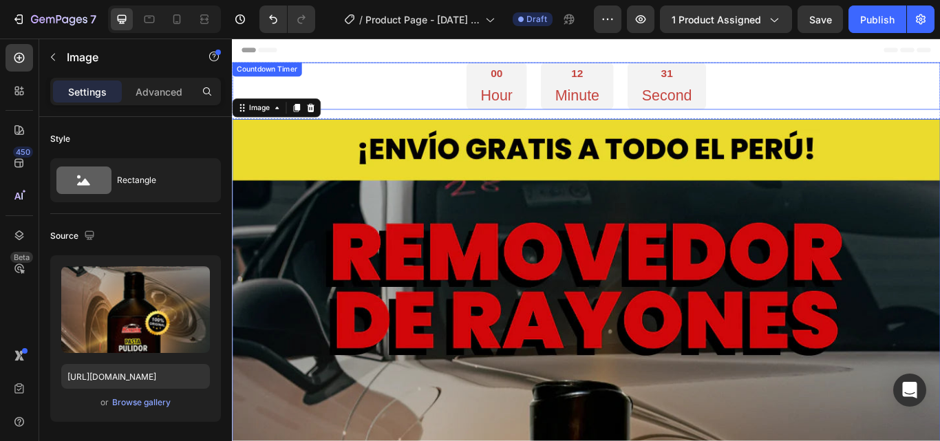
click at [532, 116] on div "00 Hour" at bounding box center [540, 94] width 70 height 55
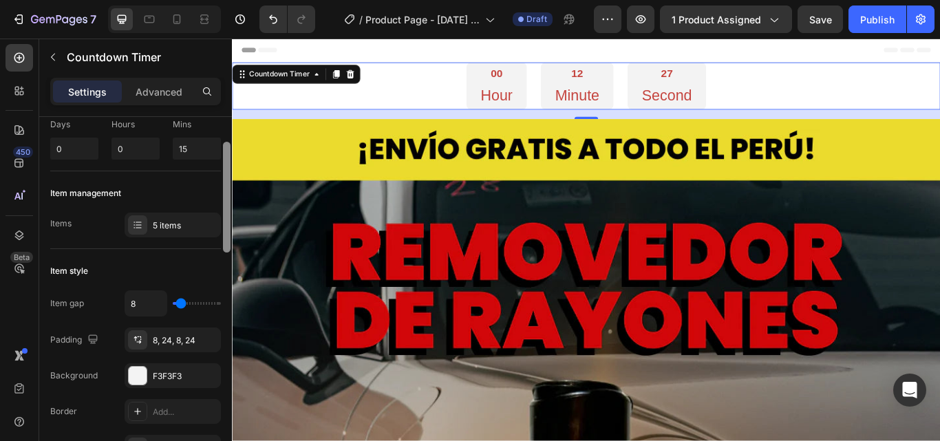
scroll to position [85, 0]
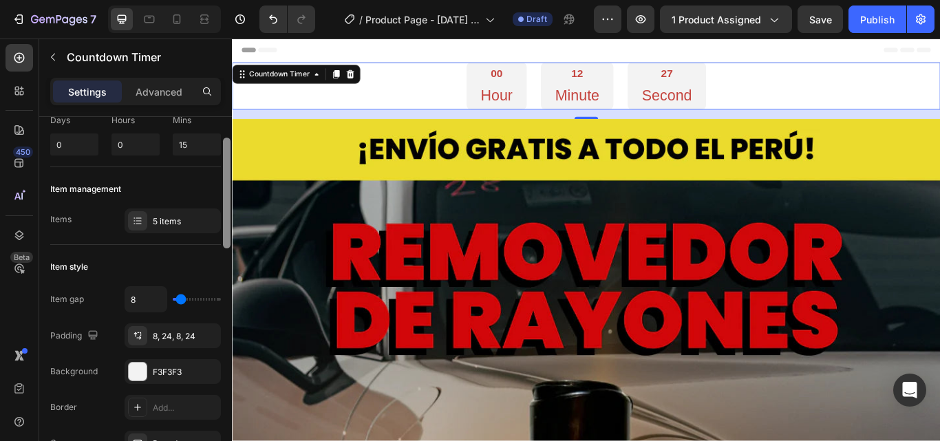
drag, startPoint x: 224, startPoint y: 192, endPoint x: 224, endPoint y: 218, distance: 26.1
click at [224, 218] on div at bounding box center [227, 193] width 8 height 111
click at [197, 217] on div "5 items" at bounding box center [185, 221] width 65 height 12
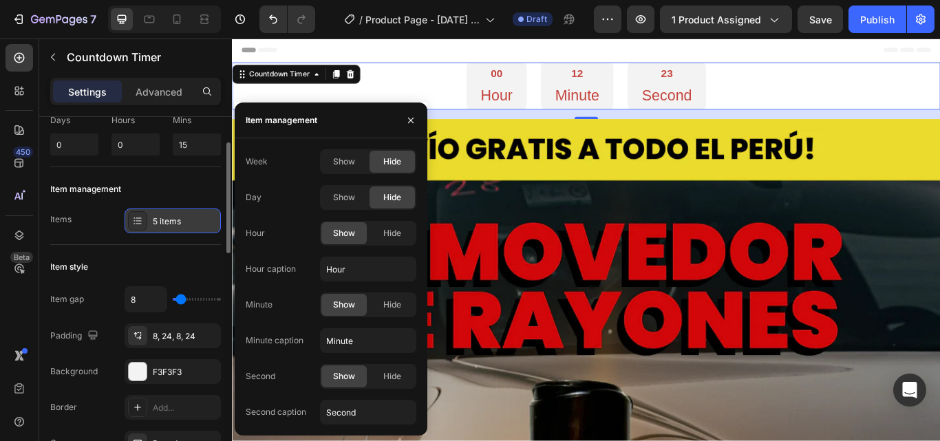
click at [197, 217] on div "5 items" at bounding box center [185, 221] width 65 height 12
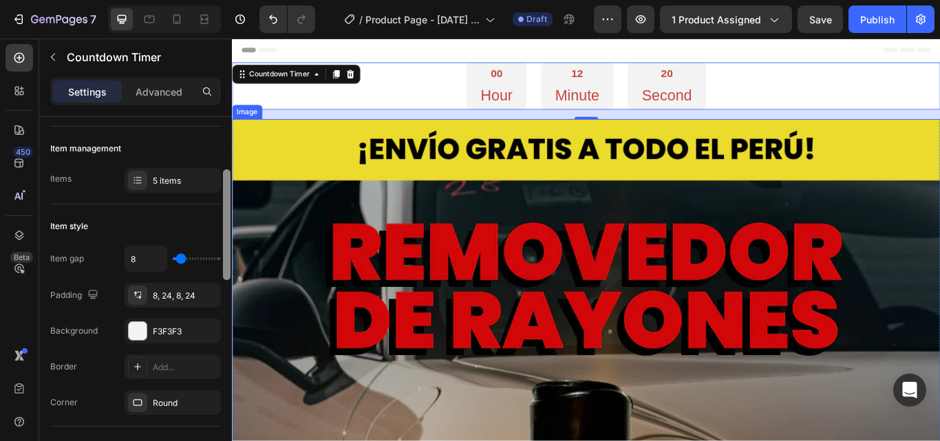
scroll to position [137, 0]
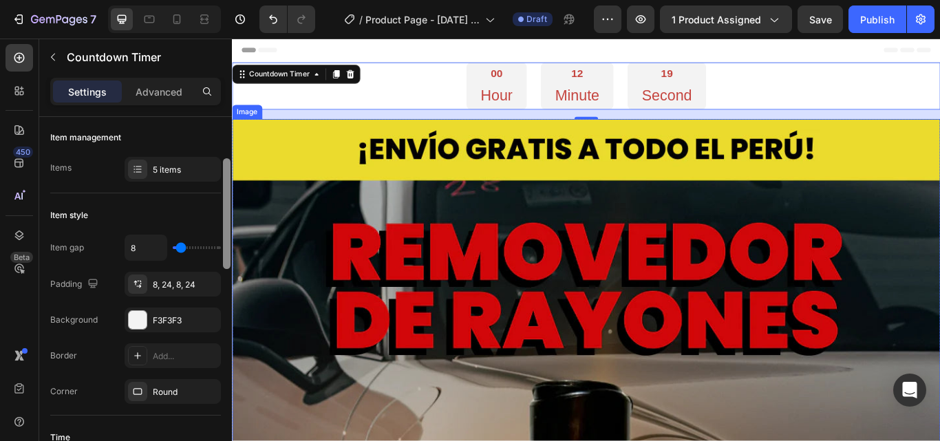
drag, startPoint x: 461, startPoint y: 249, endPoint x: 242, endPoint y: 305, distance: 225.9
click at [521, 104] on p "Hour" at bounding box center [539, 105] width 37 height 23
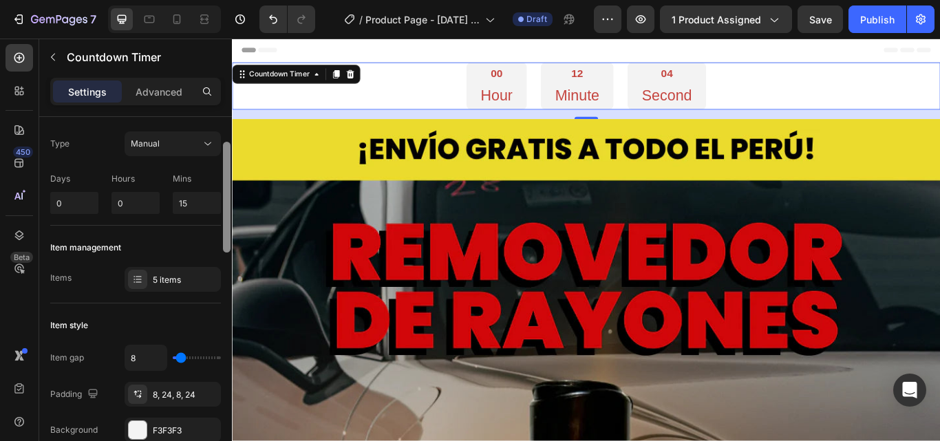
scroll to position [0, 0]
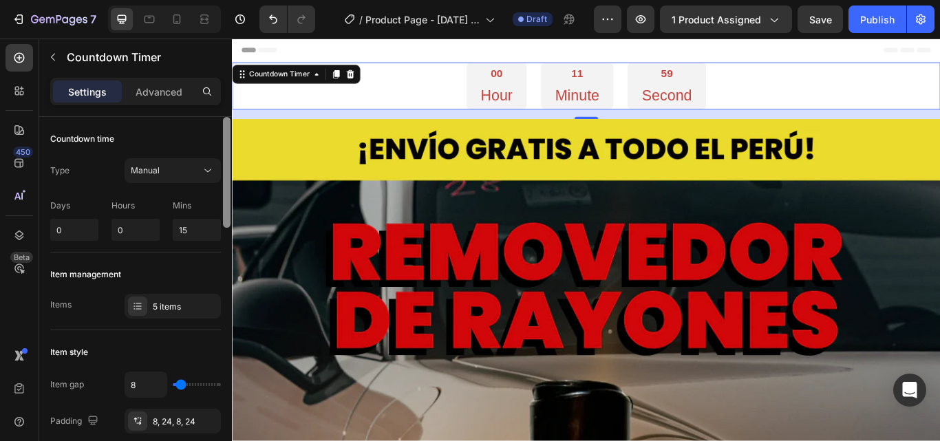
click at [529, 109] on p "Hour" at bounding box center [539, 105] width 37 height 23
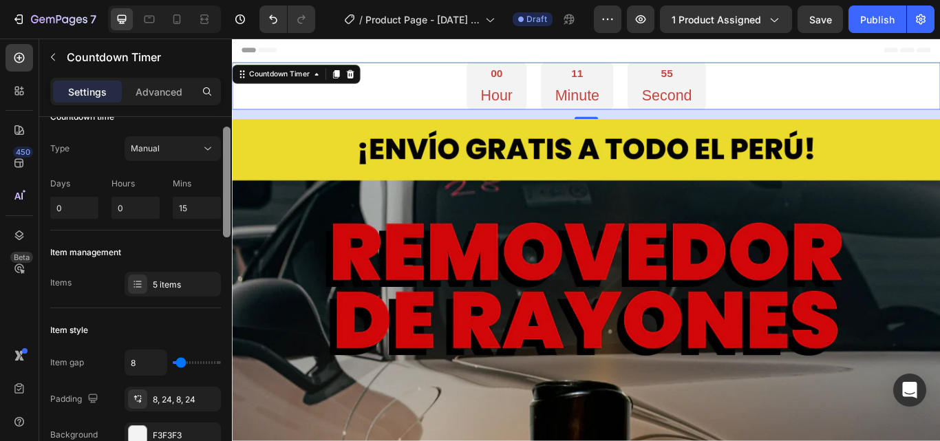
scroll to position [25, 0]
click at [133, 192] on div "Hours" at bounding box center [135, 184] width 48 height 19
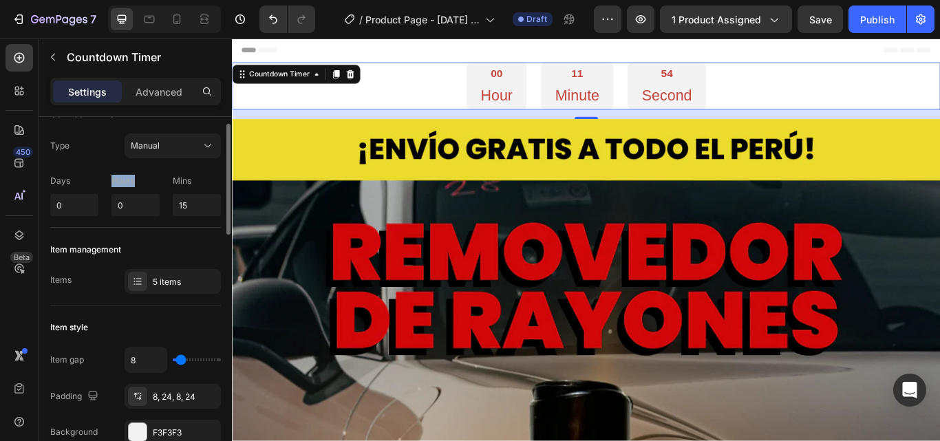
click at [133, 192] on div "Hours" at bounding box center [135, 184] width 48 height 19
click at [127, 186] on p "Hours" at bounding box center [135, 181] width 48 height 12
click at [126, 180] on p "Hours" at bounding box center [135, 181] width 48 height 12
click at [135, 178] on p "Hours" at bounding box center [135, 181] width 48 height 12
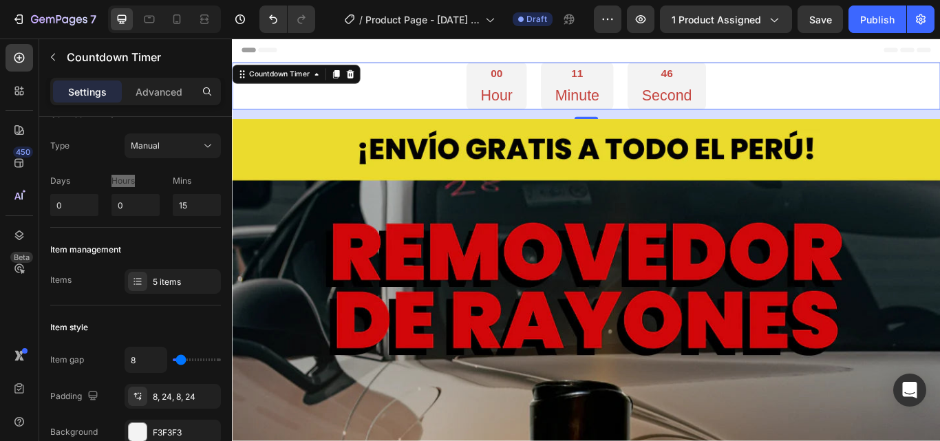
click at [543, 107] on p "Hour" at bounding box center [539, 105] width 37 height 23
click at [130, 213] on input "0" at bounding box center [135, 205] width 48 height 22
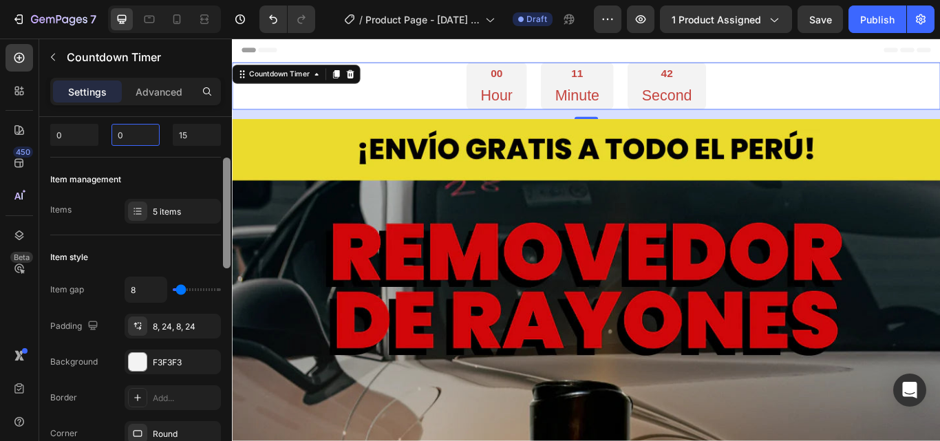
scroll to position [124, 0]
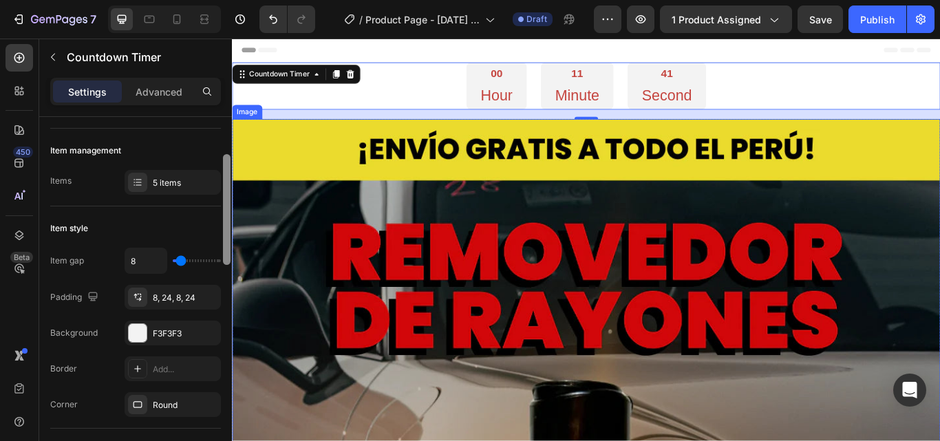
drag, startPoint x: 459, startPoint y: 210, endPoint x: 236, endPoint y: 263, distance: 228.9
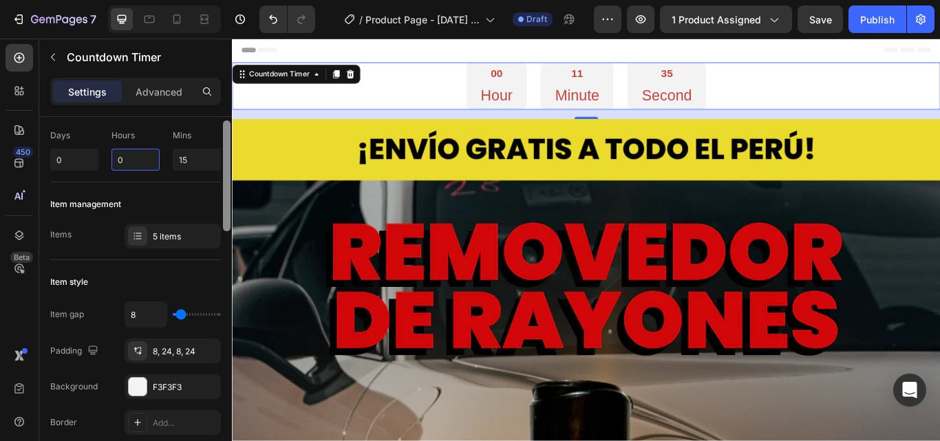
scroll to position [56, 0]
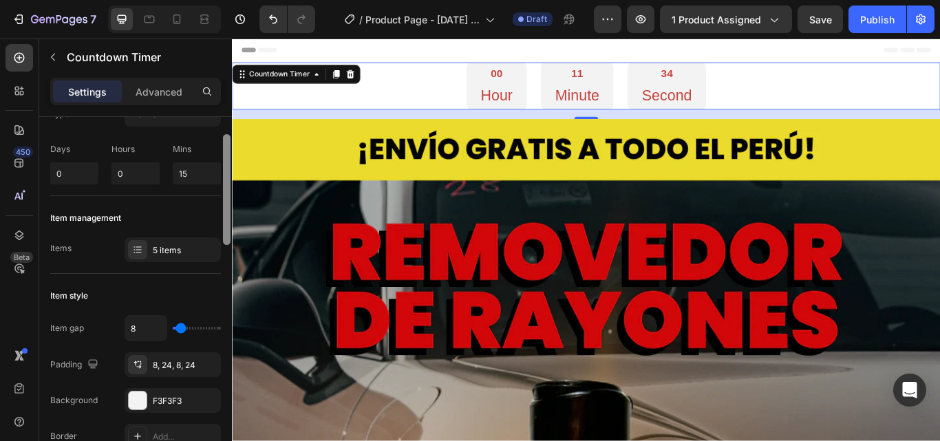
click at [485, 86] on div "00 Hour 11 Minute 34 Second" at bounding box center [644, 94] width 825 height 55
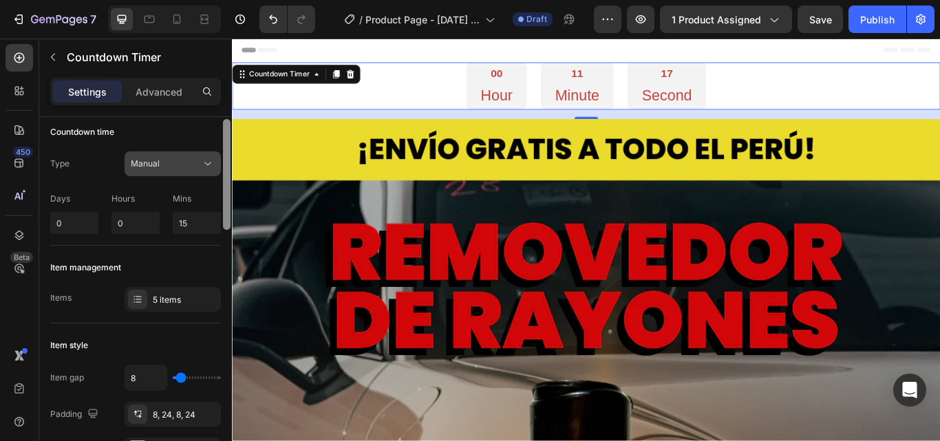
scroll to position [7, 0]
click at [204, 166] on icon at bounding box center [208, 164] width 14 height 14
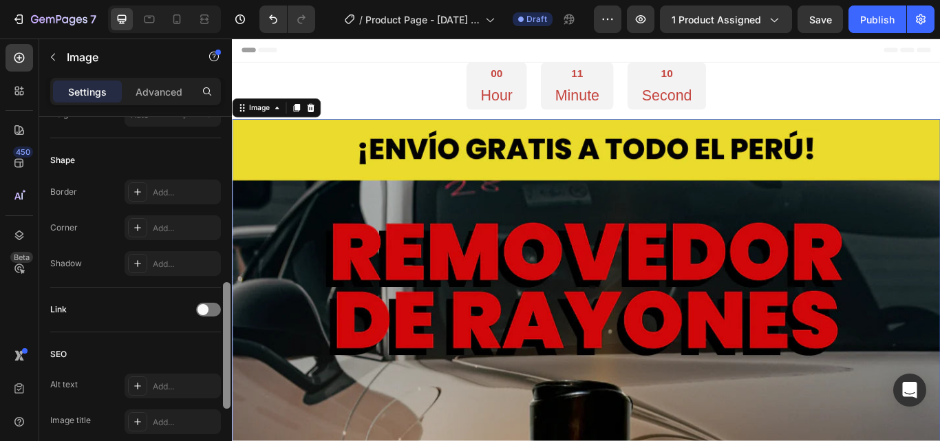
scroll to position [462, 0]
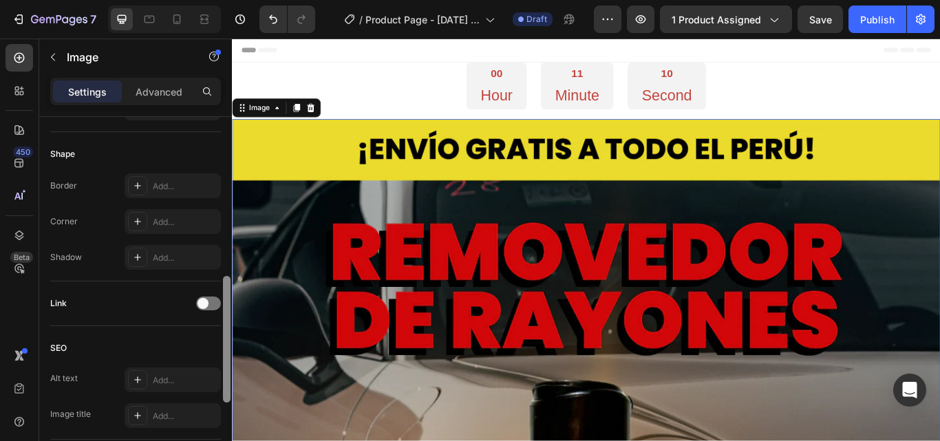
drag, startPoint x: 225, startPoint y: 192, endPoint x: 230, endPoint y: 354, distance: 161.7
click at [230, 354] on div at bounding box center [226, 296] width 10 height 363
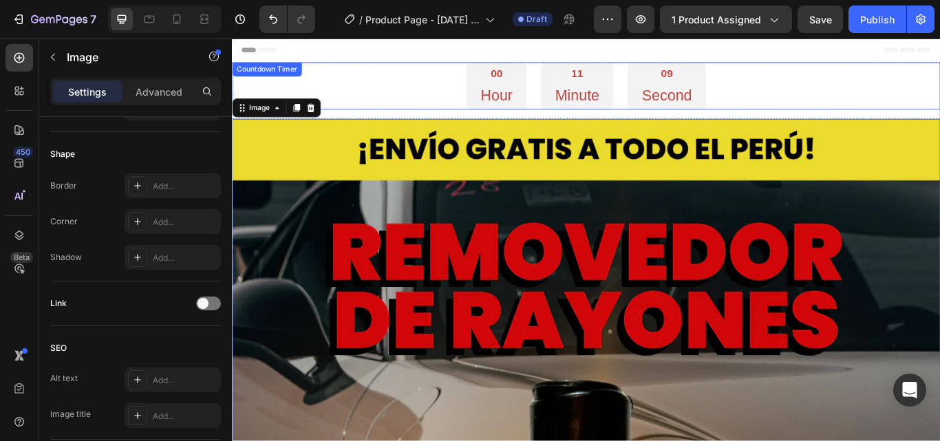
click at [542, 100] on p "Hour" at bounding box center [539, 105] width 37 height 23
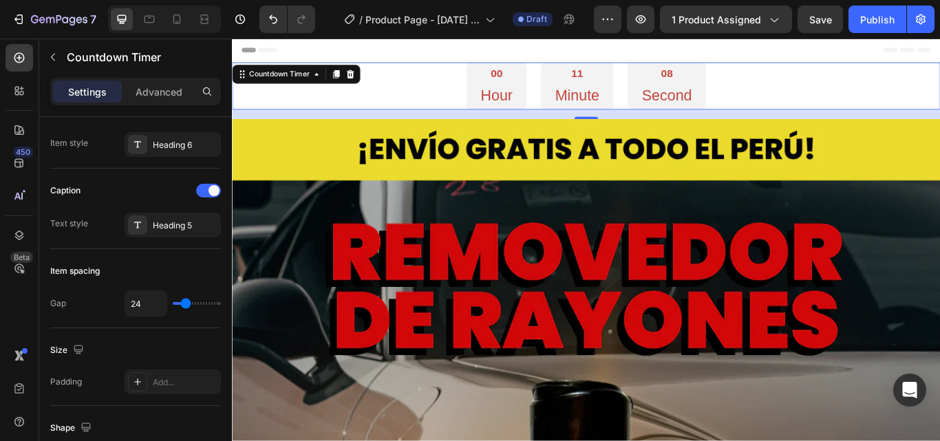
scroll to position [0, 0]
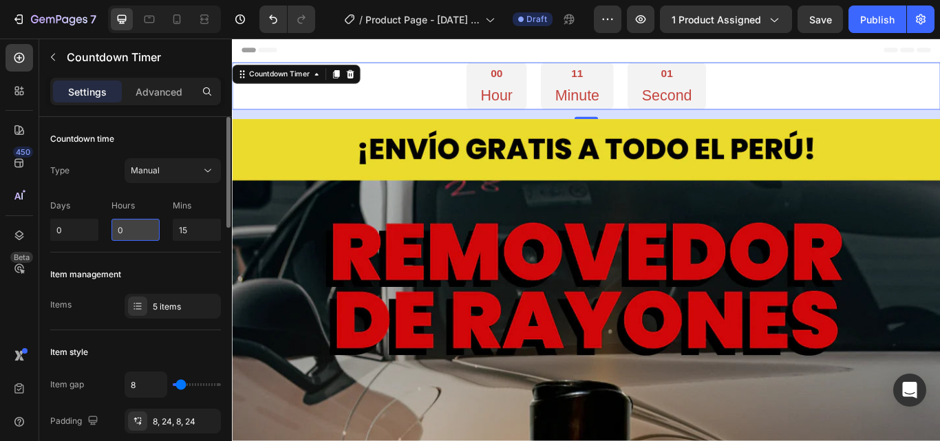
click at [124, 239] on input "0" at bounding box center [135, 230] width 48 height 22
drag, startPoint x: 459, startPoint y: 253, endPoint x: 240, endPoint y: 54, distance: 296.0
drag, startPoint x: 228, startPoint y: 191, endPoint x: 222, endPoint y: 118, distance: 72.5
click at [222, 118] on div at bounding box center [226, 298] width 10 height 363
drag, startPoint x: 228, startPoint y: 157, endPoint x: 229, endPoint y: 138, distance: 19.3
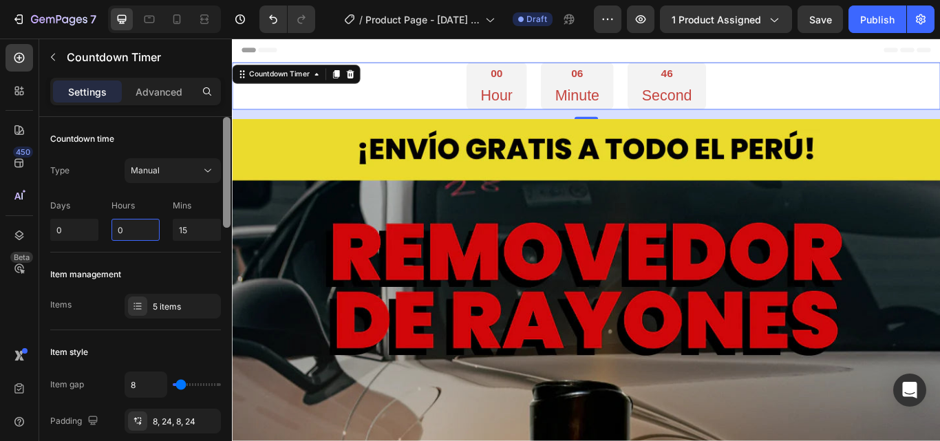
click at [229, 138] on div at bounding box center [227, 172] width 8 height 111
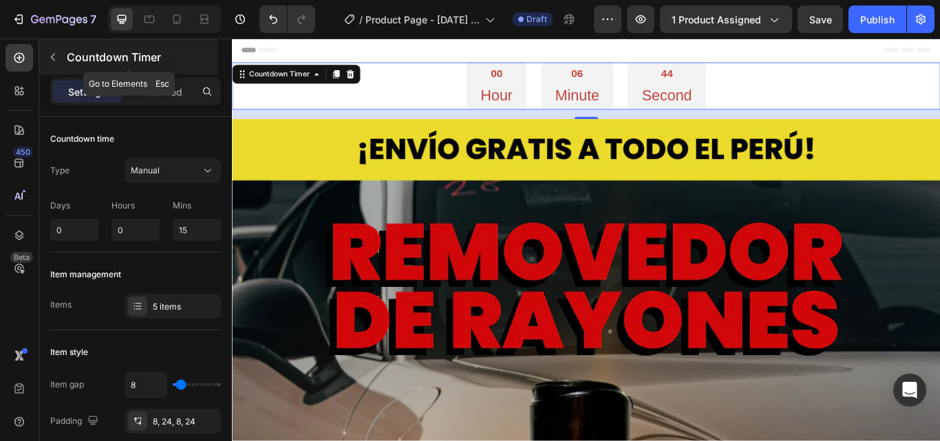
click at [55, 55] on icon "button" at bounding box center [52, 57] width 11 height 11
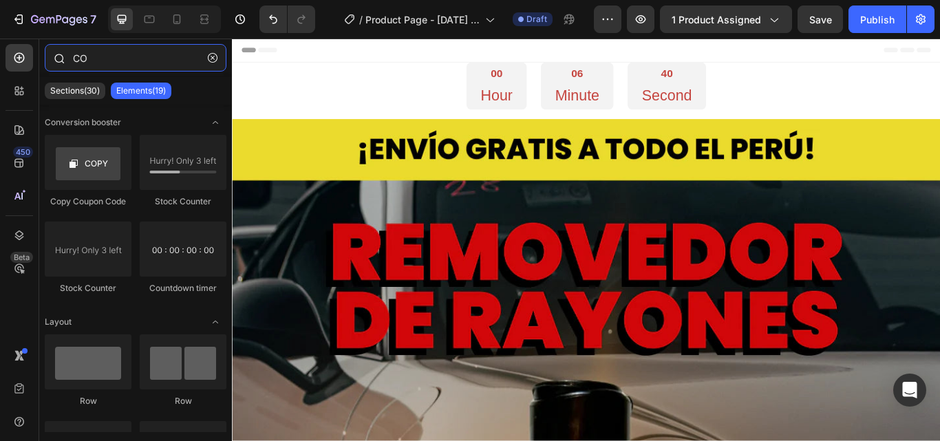
click at [144, 64] on input "CO" at bounding box center [136, 58] width 182 height 28
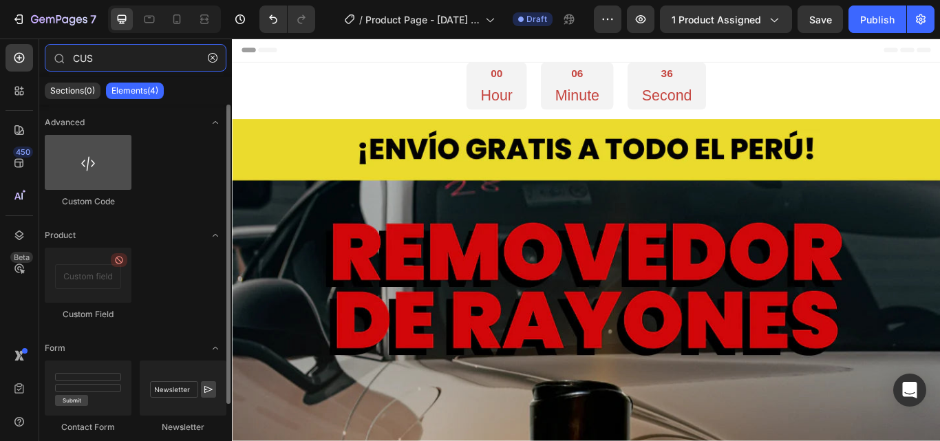
type input "CUS"
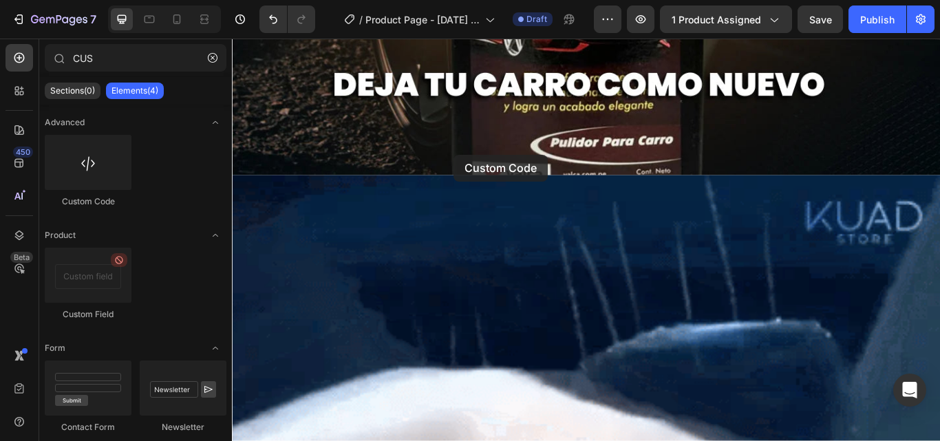
scroll to position [939, 0]
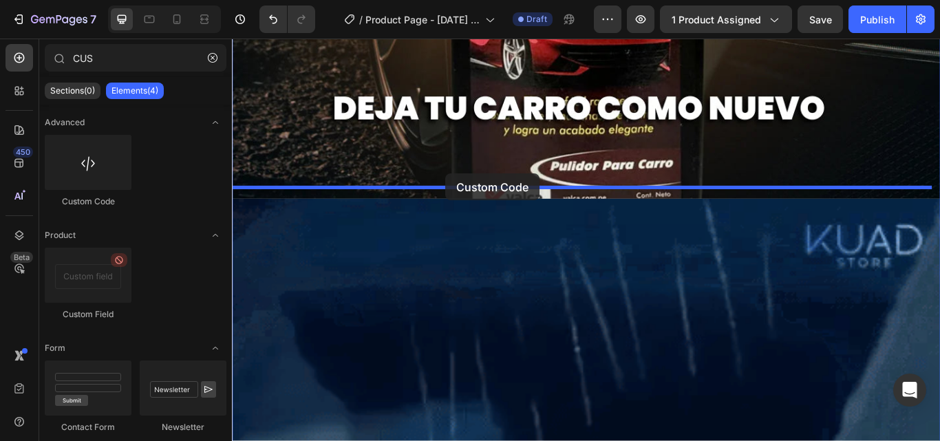
drag, startPoint x: 336, startPoint y: 211, endPoint x: 480, endPoint y: 197, distance: 145.2
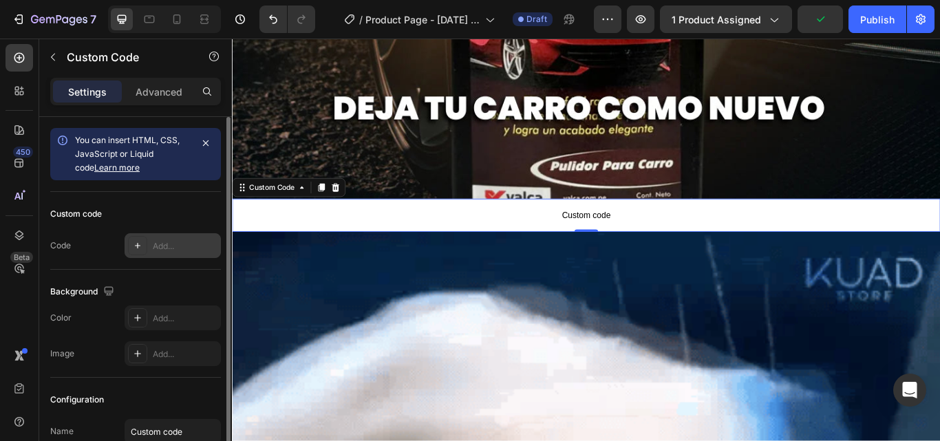
click at [165, 237] on div "Add..." at bounding box center [172, 245] width 96 height 25
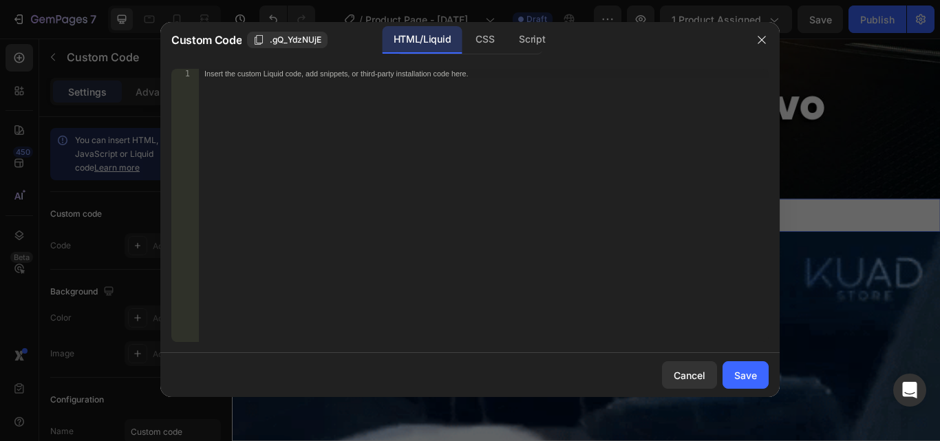
click at [167, 248] on div "1 Insert the custom Liquid code, add snippets, or third-party installation code…" at bounding box center [469, 205] width 619 height 295
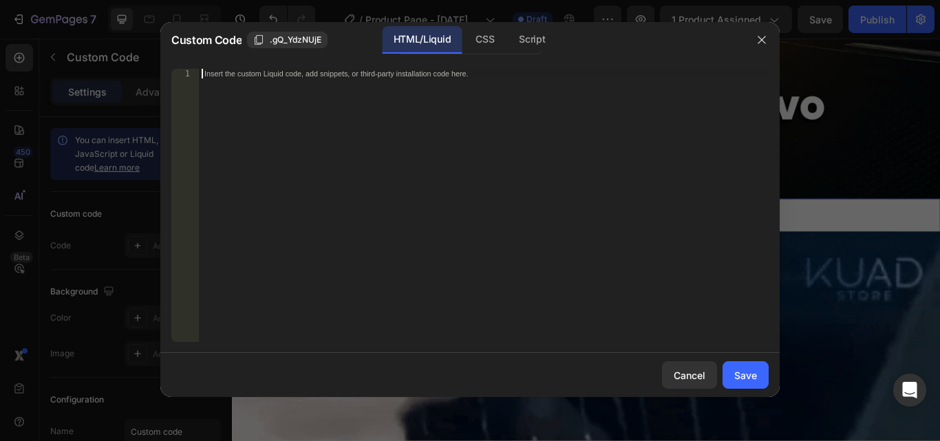
click at [265, 142] on div "Insert the custom Liquid code, add snippets, or third-party installation code h…" at bounding box center [483, 215] width 569 height 292
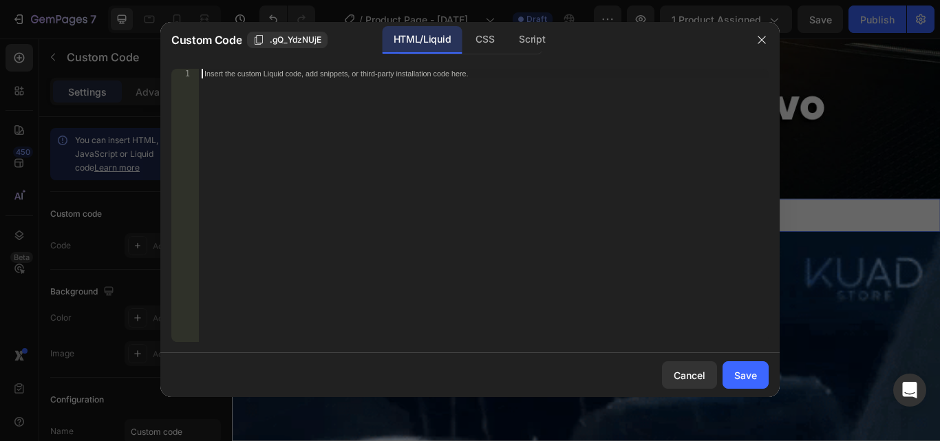
paste textarea "<div class="_rsi-cod-form-is-gempage"></div><div class="_rsi-cod-form-gempages-…"
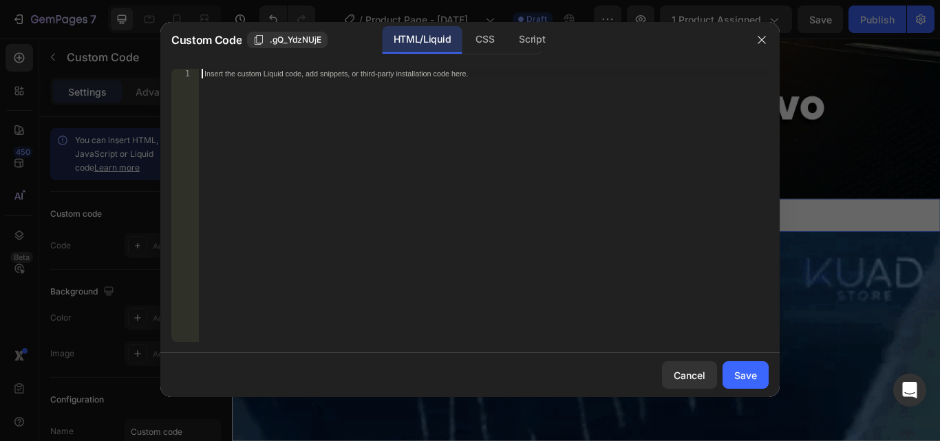
type textarea "<div class="_rsi-cod-form-is-gempage"></div><div class="_rsi-cod-form-gempages-…"
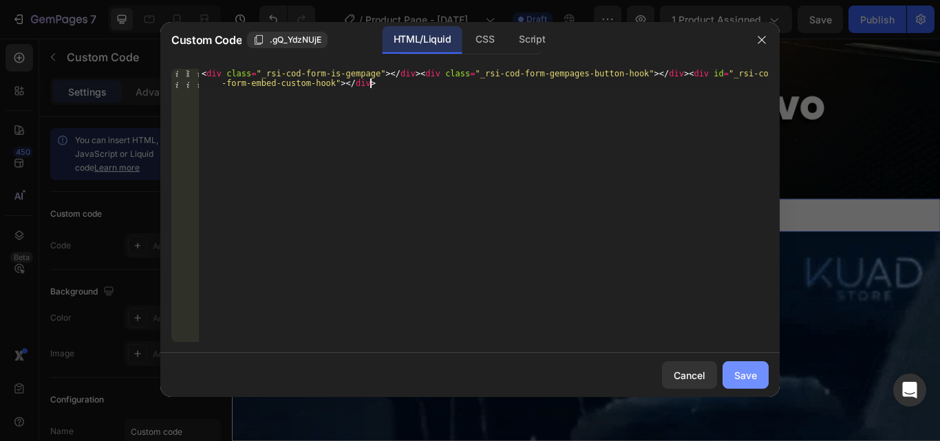
click at [753, 375] on div "Save" at bounding box center [745, 375] width 23 height 14
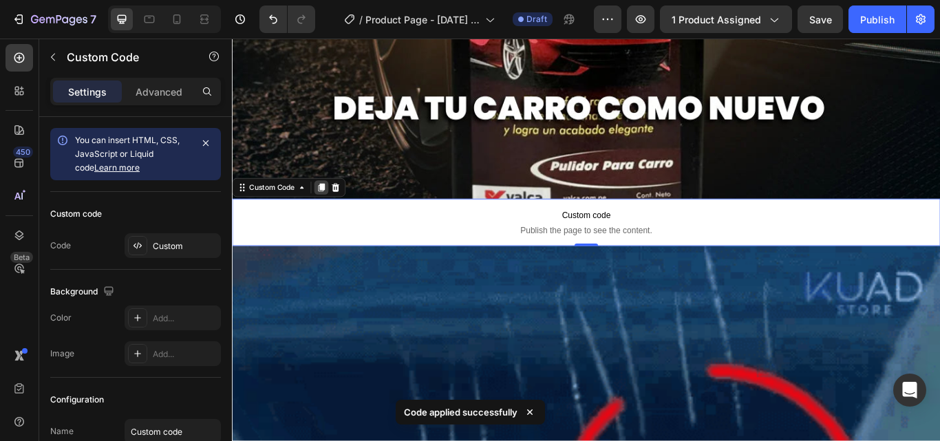
click at [332, 204] on div at bounding box center [335, 212] width 17 height 17
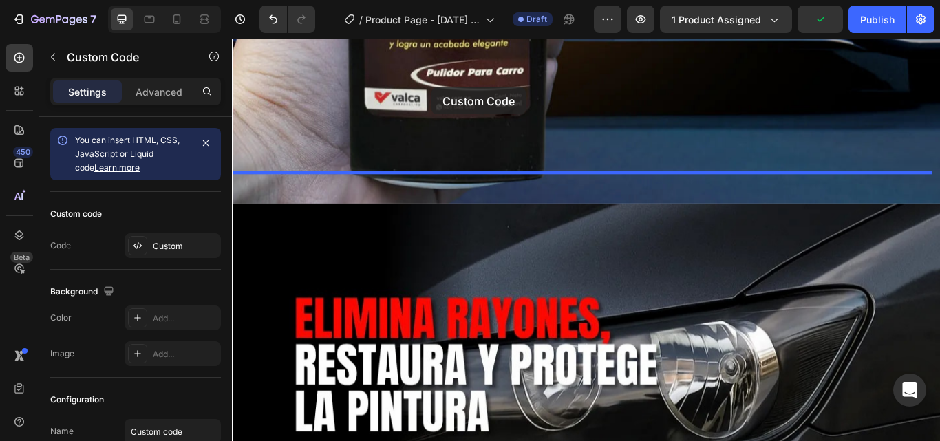
scroll to position [2896, 0]
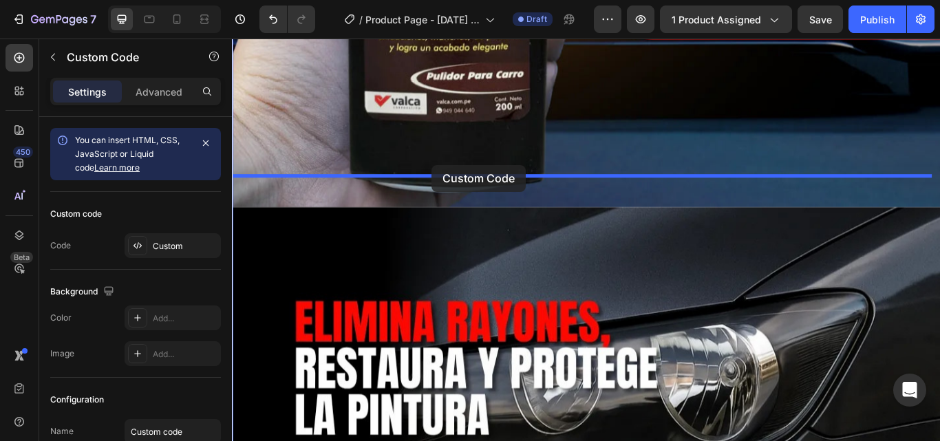
drag, startPoint x: 425, startPoint y: 291, endPoint x: 464, endPoint y: 186, distance: 112.3
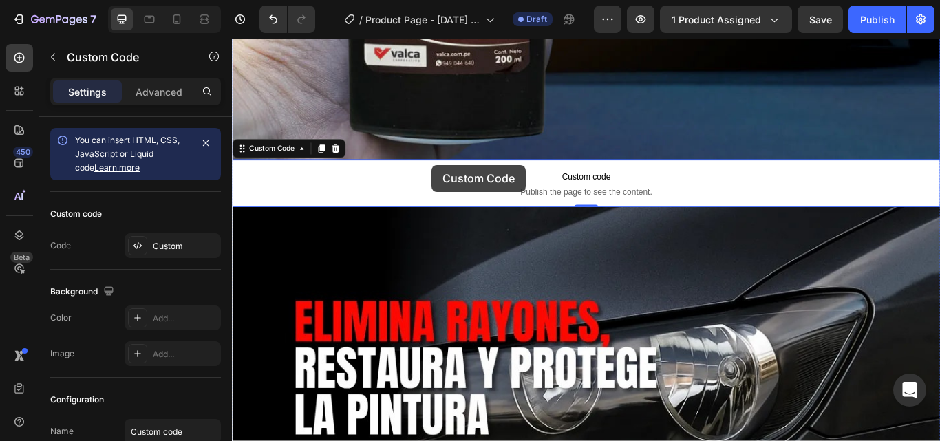
scroll to position [2841, 0]
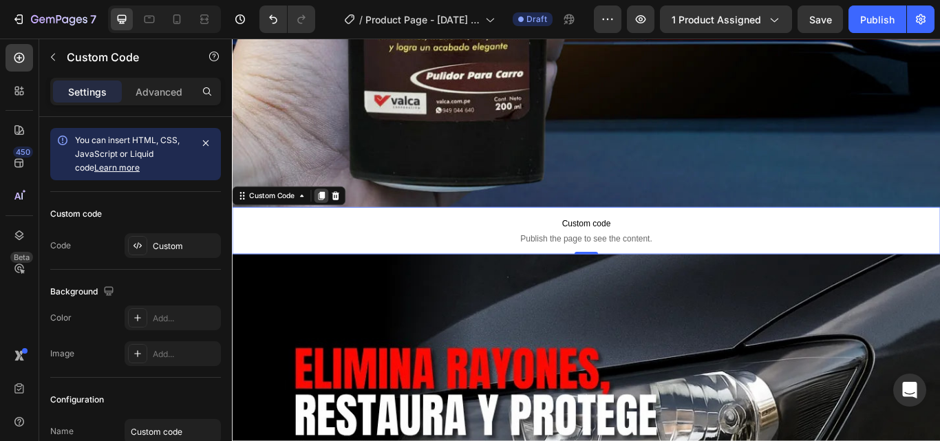
click at [335, 217] on icon at bounding box center [335, 222] width 11 height 11
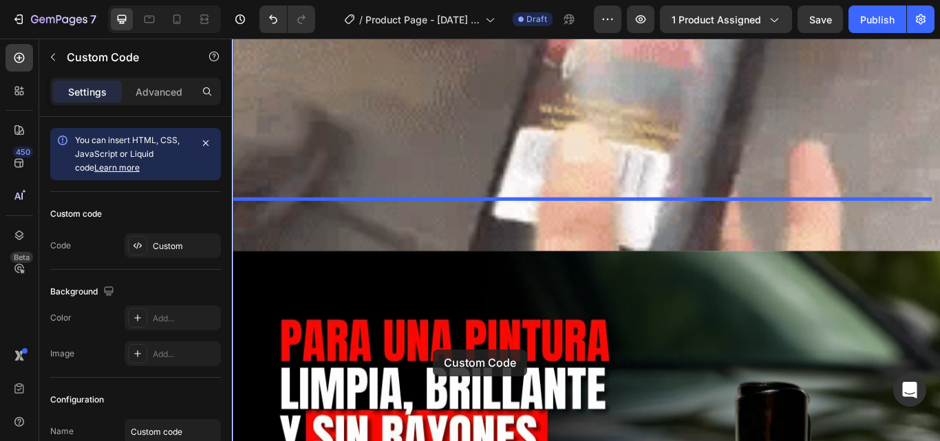
scroll to position [4839, 0]
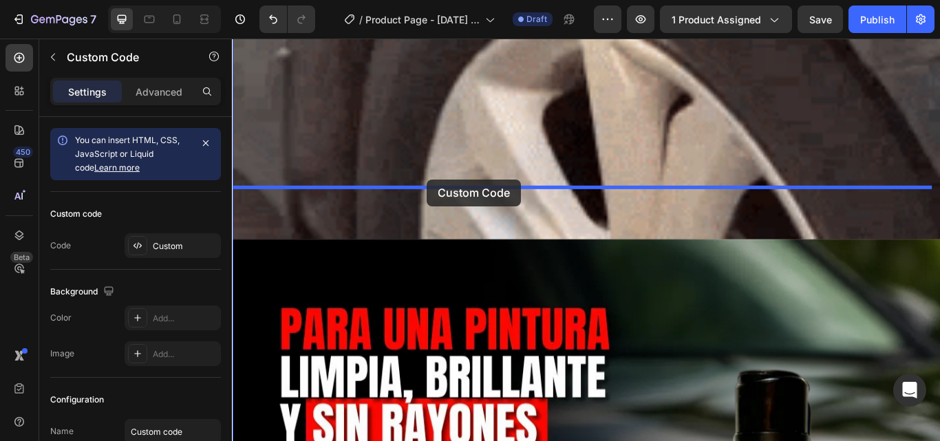
drag, startPoint x: 484, startPoint y: 276, endPoint x: 459, endPoint y: 204, distance: 75.7
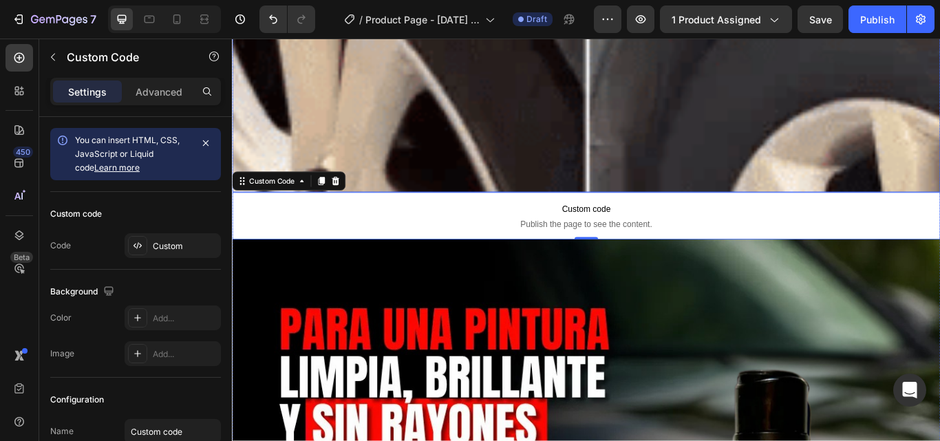
scroll to position [4784, 0]
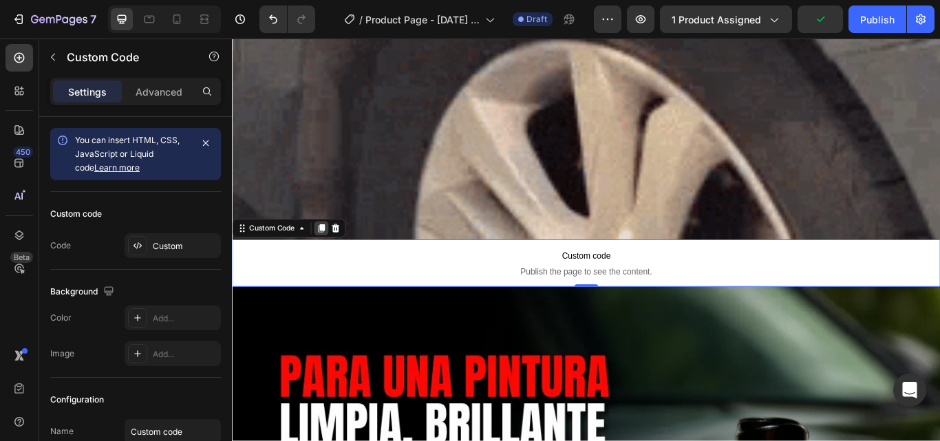
click at [332, 254] on icon at bounding box center [335, 259] width 11 height 11
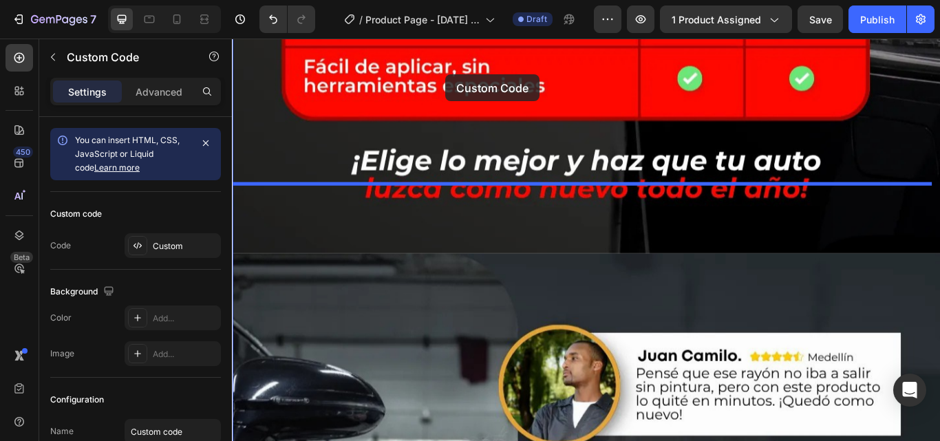
scroll to position [6519, 0]
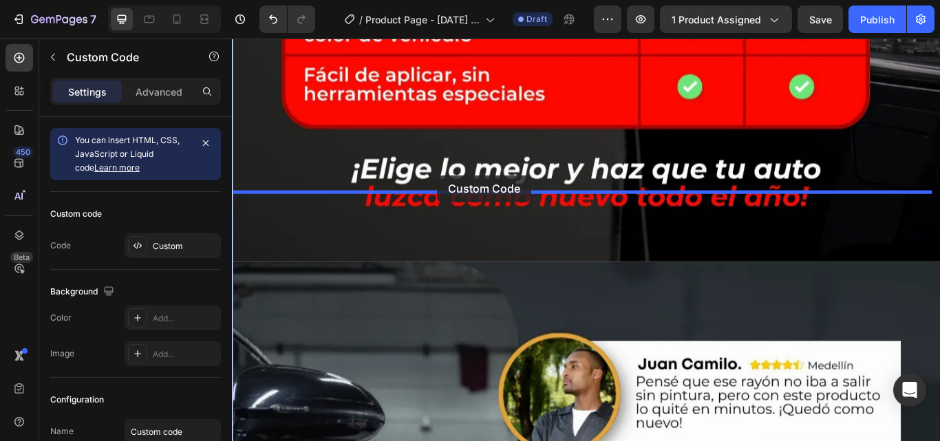
drag, startPoint x: 492, startPoint y: 283, endPoint x: 470, endPoint y: 196, distance: 89.6
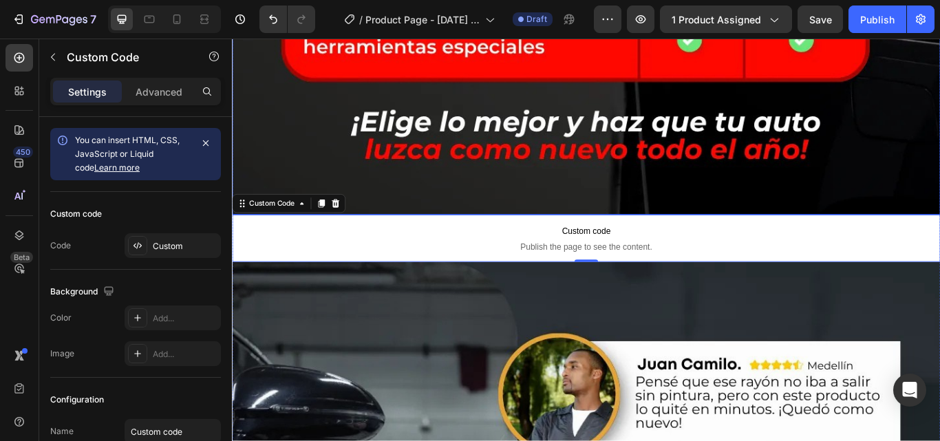
scroll to position [6464, 0]
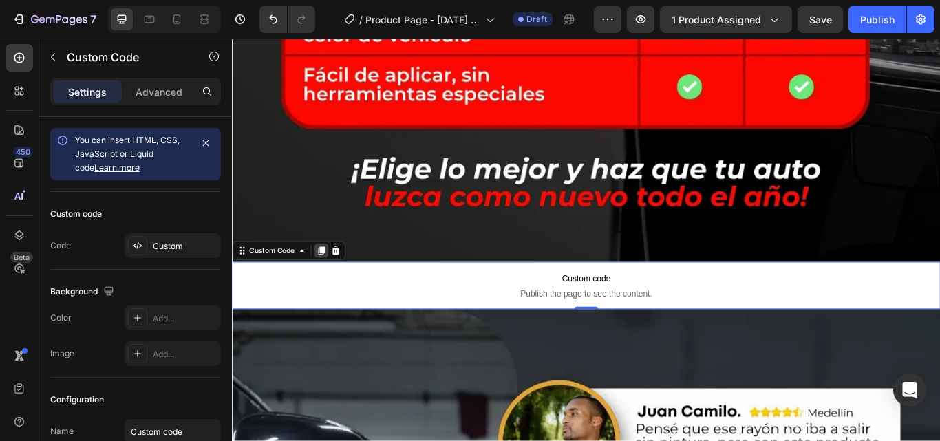
click at [329, 278] on div at bounding box center [335, 286] width 17 height 17
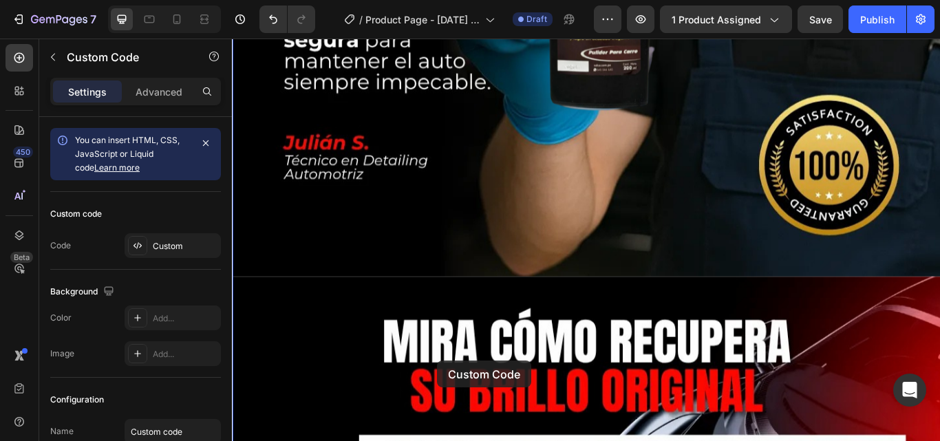
scroll to position [8251, 0]
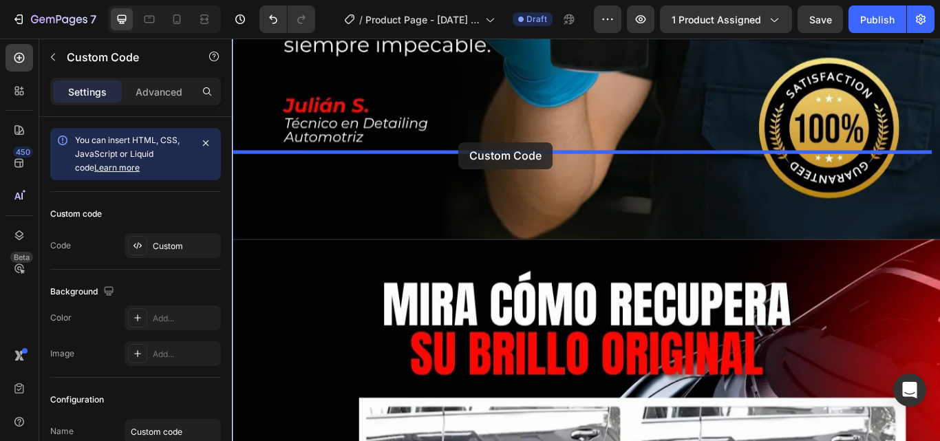
drag, startPoint x: 479, startPoint y: 298, endPoint x: 496, endPoint y: 160, distance: 139.9
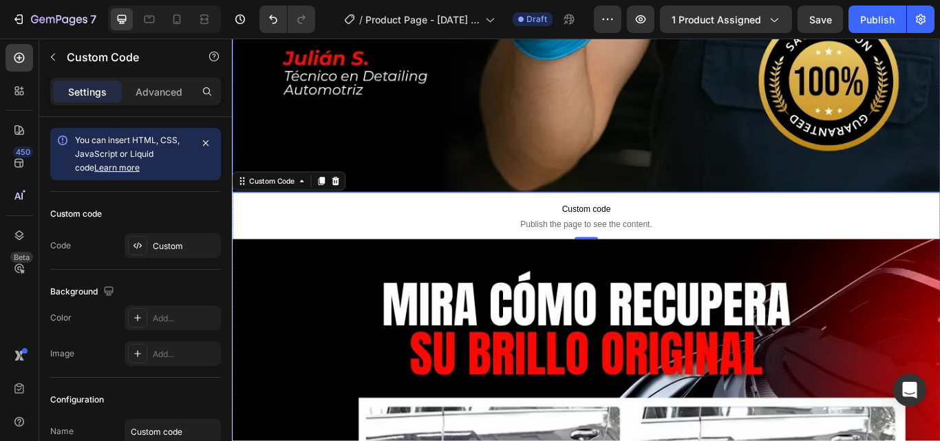
scroll to position [8196, 0]
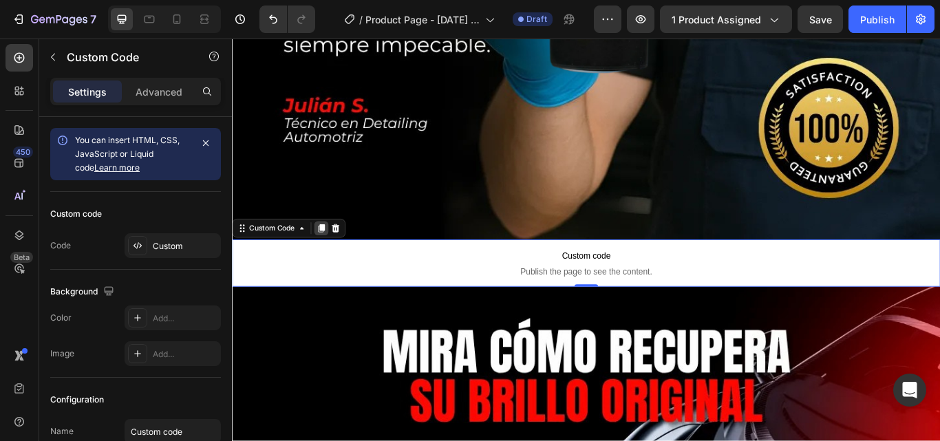
click at [335, 255] on icon at bounding box center [336, 260] width 8 height 10
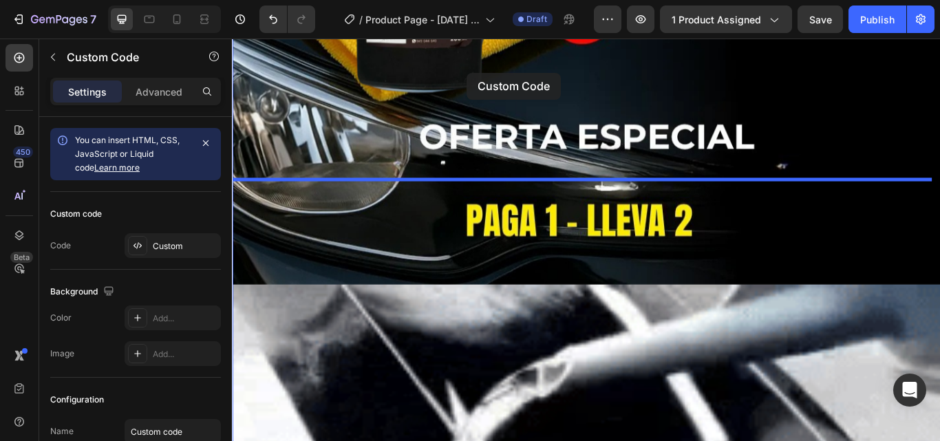
scroll to position [9898, 0]
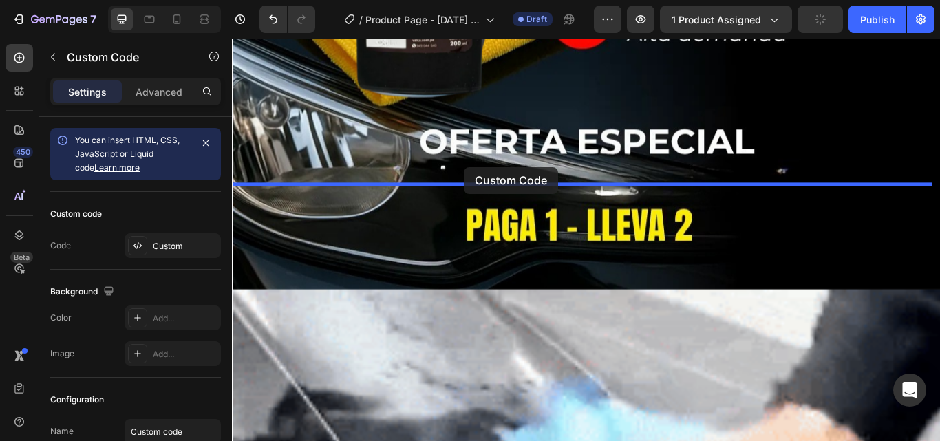
drag, startPoint x: 459, startPoint y: 250, endPoint x: 502, endPoint y: 187, distance: 75.7
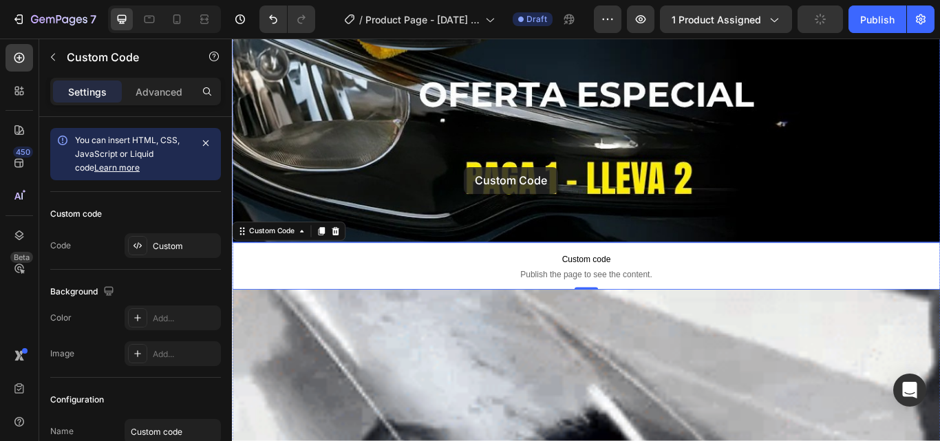
scroll to position [9843, 0]
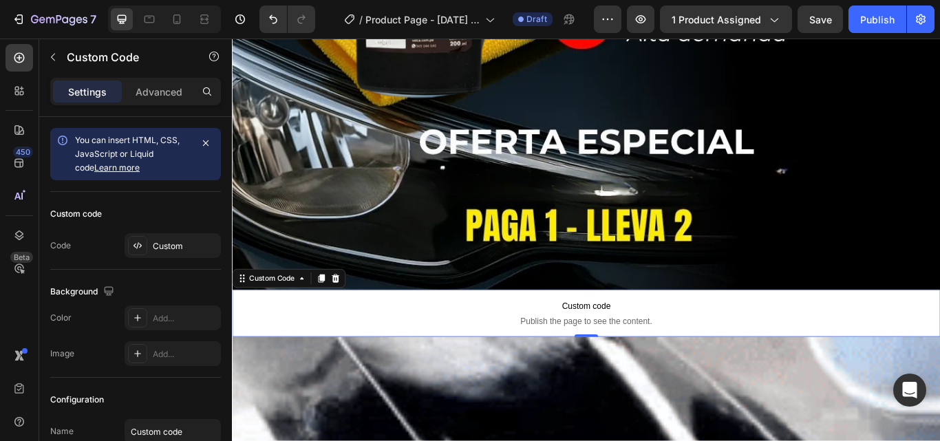
click at [334, 307] on div "Custom Code" at bounding box center [298, 318] width 132 height 22
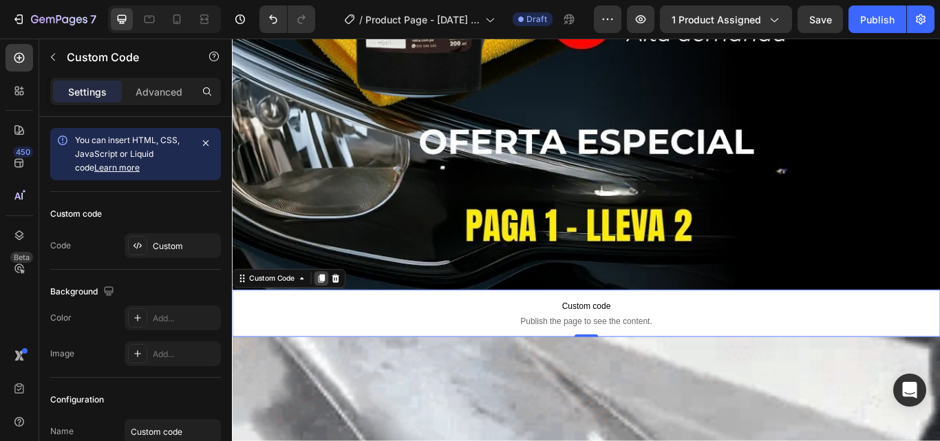
click at [331, 313] on icon at bounding box center [335, 318] width 11 height 11
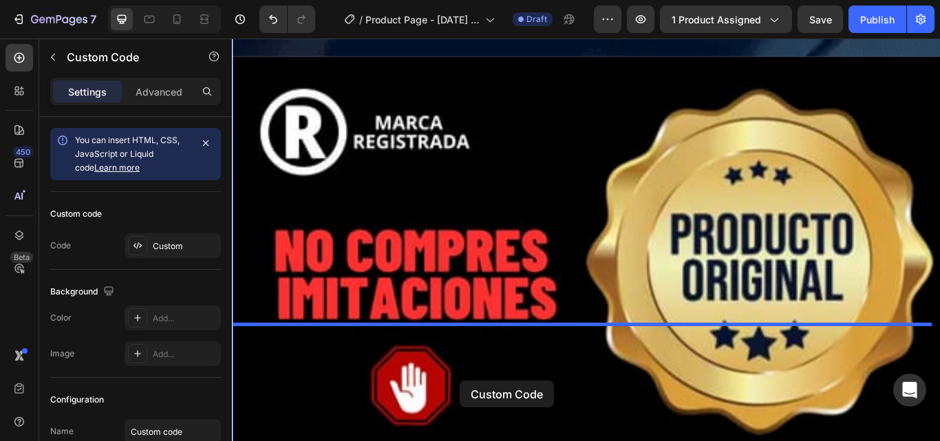
scroll to position [12180, 0]
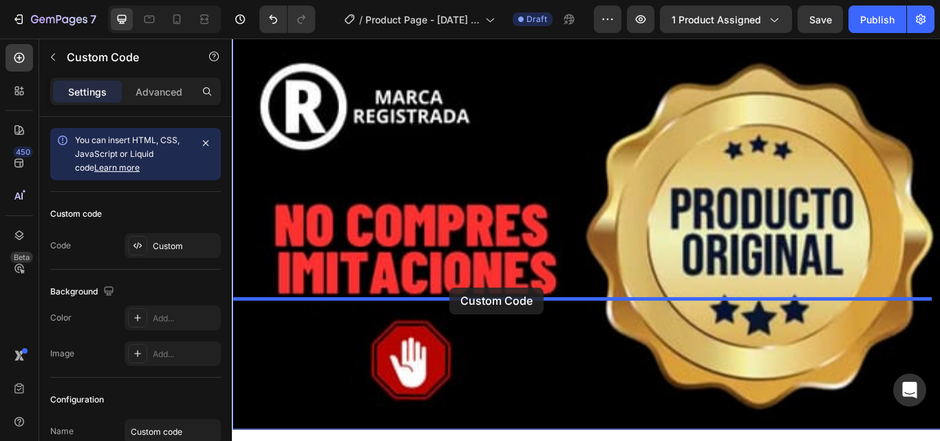
drag, startPoint x: 543, startPoint y: 294, endPoint x: 486, endPoint y: 329, distance: 67.6
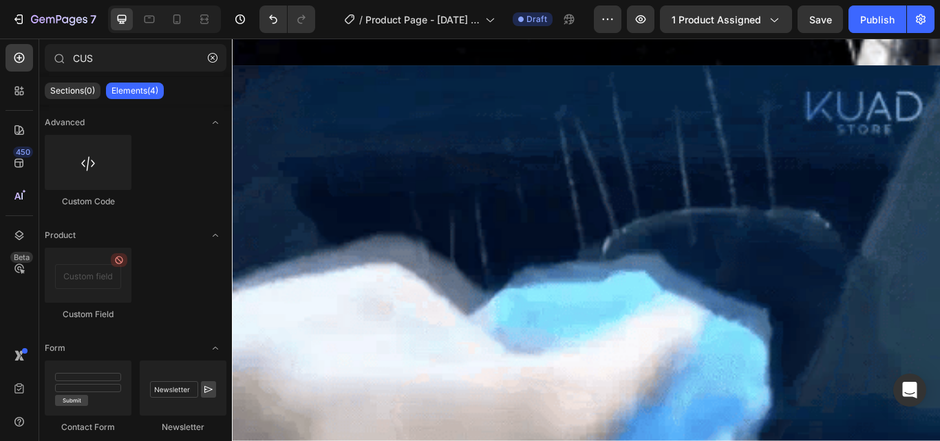
scroll to position [11299, 0]
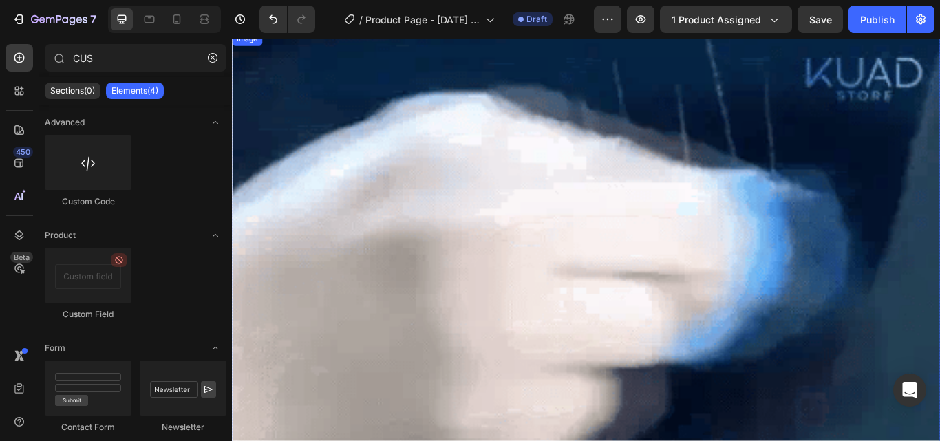
click at [915, 432] on img at bounding box center [644, 443] width 825 height 825
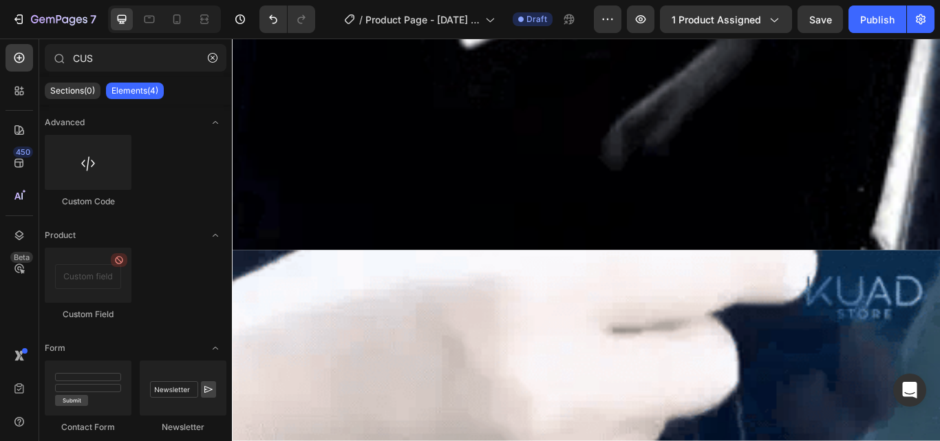
scroll to position [11064, 0]
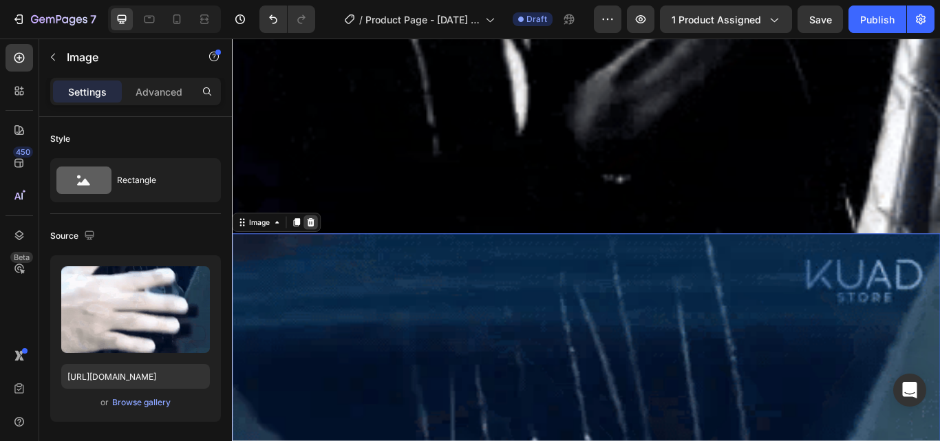
click at [323, 248] on icon at bounding box center [323, 253] width 9 height 10
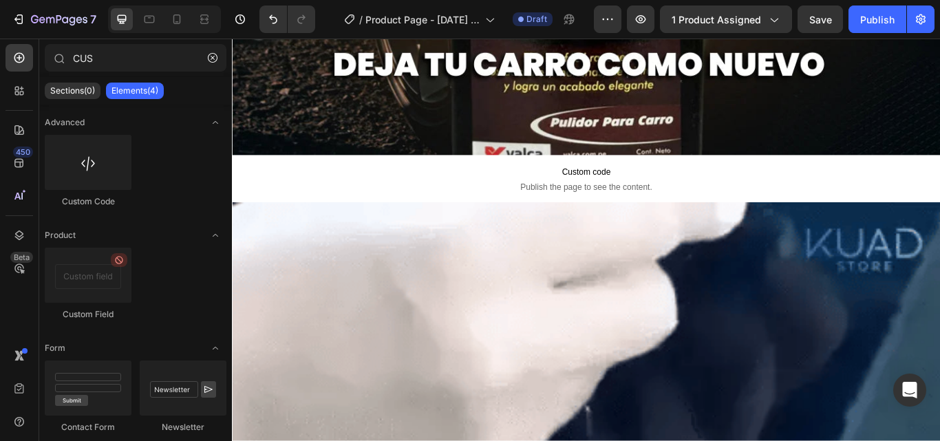
scroll to position [0, 0]
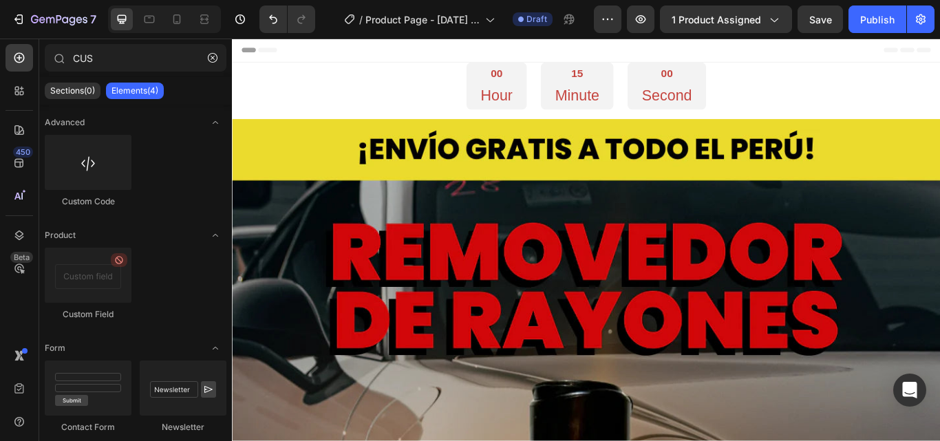
drag, startPoint x: 1051, startPoint y: 472, endPoint x: 1159, endPoint y: 58, distance: 427.2
click at [880, 20] on div "Publish" at bounding box center [877, 19] width 34 height 14
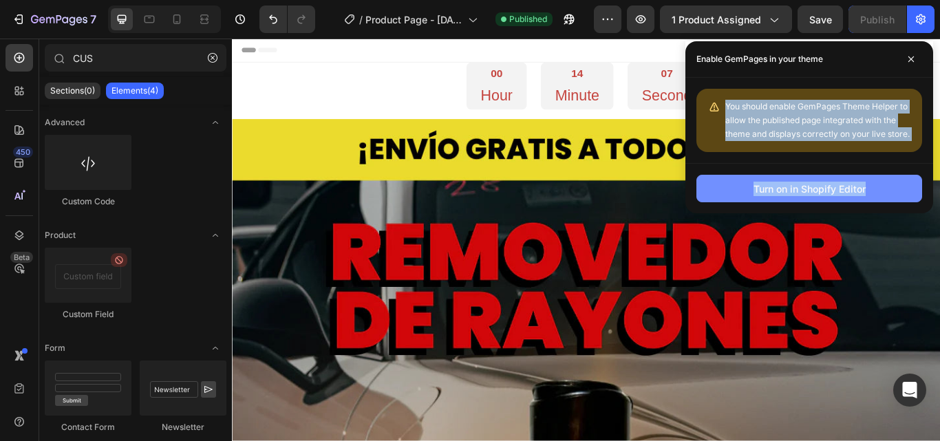
drag, startPoint x: 726, startPoint y: 107, endPoint x: 910, endPoint y: 186, distance: 200.9
click at [910, 186] on div "Enable GemPages in your theme You should enable GemPages Theme Helper to allow …" at bounding box center [809, 127] width 248 height 172
copy div "You should enable GemPages Theme Helper to allow the published page integrated …"
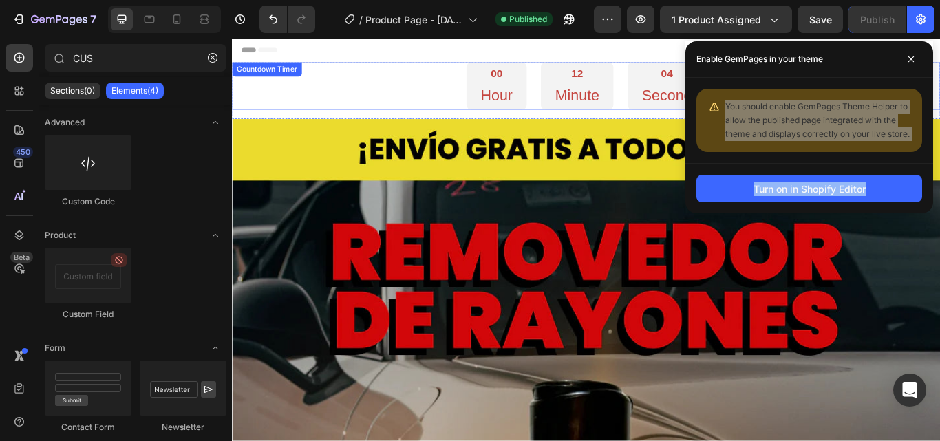
click at [442, 102] on div "00 Hour 12 Minute 04 Second" at bounding box center [644, 94] width 825 height 55
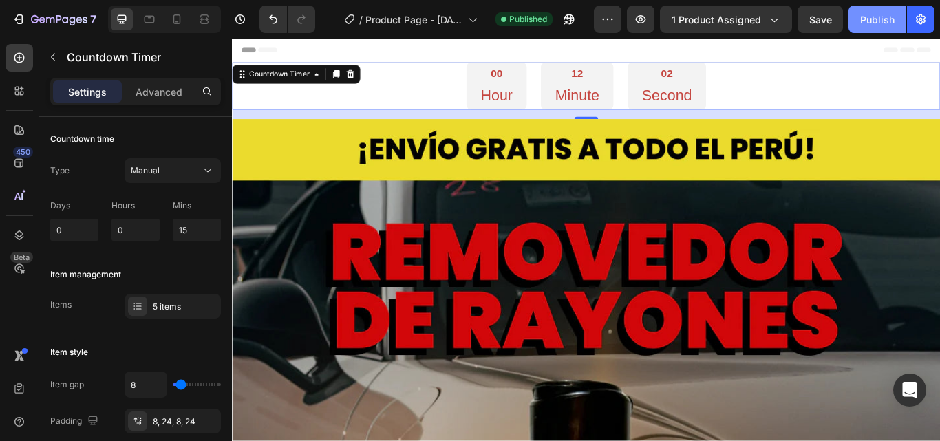
click at [868, 21] on div "Publish" at bounding box center [877, 19] width 34 height 14
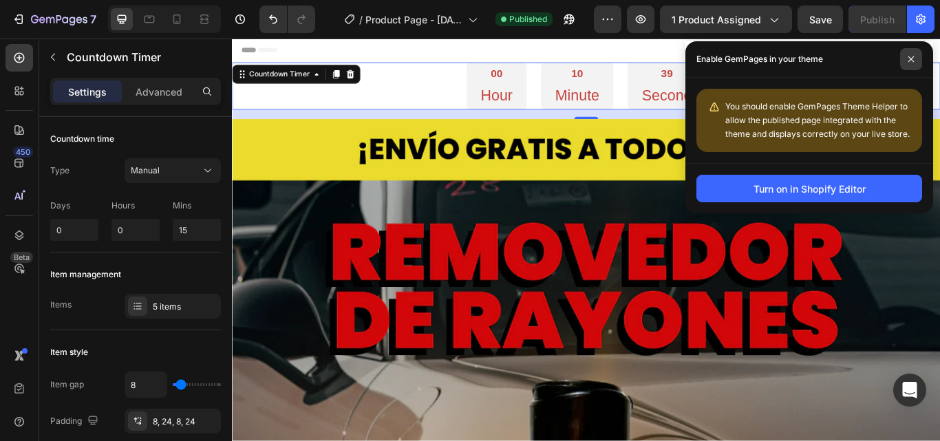
click at [909, 60] on icon at bounding box center [910, 59] width 7 height 7
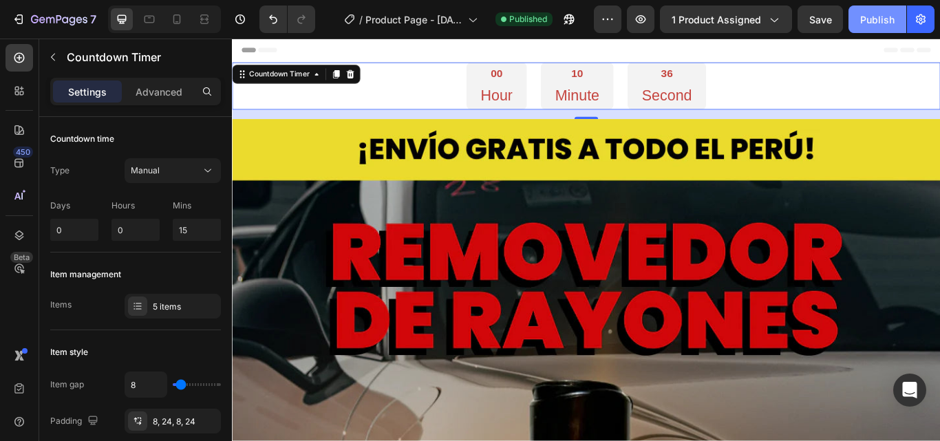
click at [872, 24] on div "Publish" at bounding box center [877, 19] width 34 height 14
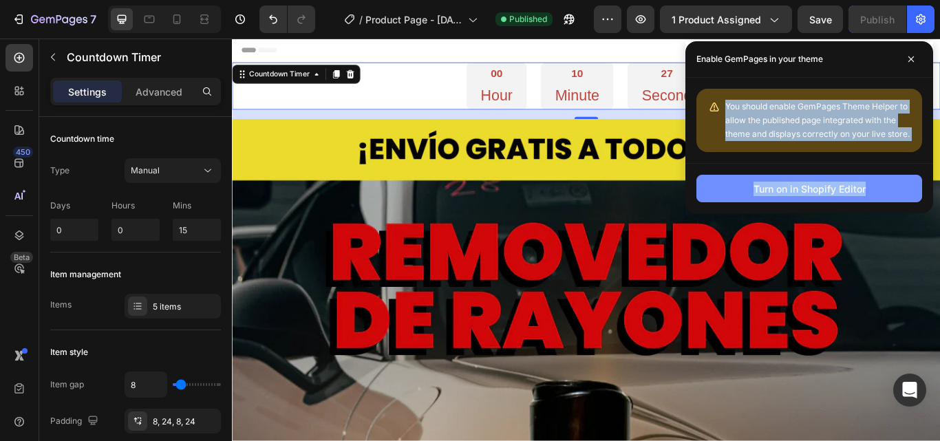
drag, startPoint x: 726, startPoint y: 104, endPoint x: 884, endPoint y: 195, distance: 183.3
click at [884, 195] on div "Enable GemPages in your theme You should enable GemPages Theme Helper to allow …" at bounding box center [809, 127] width 248 height 172
copy div "You should enable GemPages Theme Helper to allow the published page integrated …"
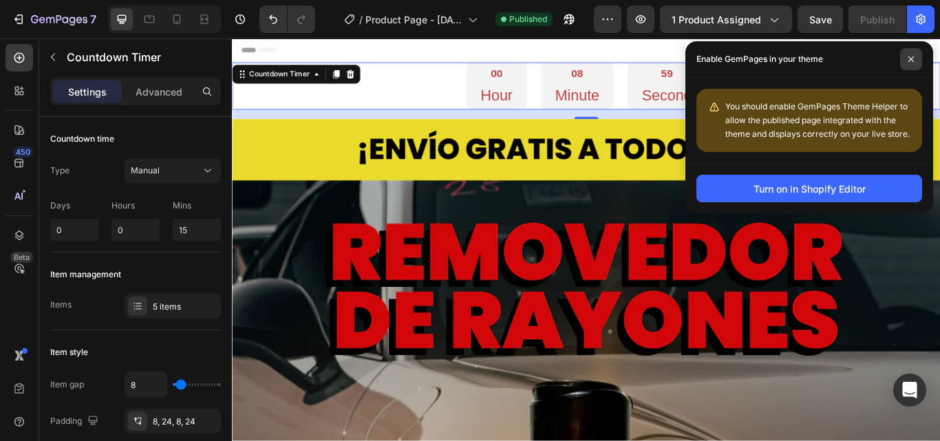
click at [914, 64] on span at bounding box center [911, 59] width 22 height 22
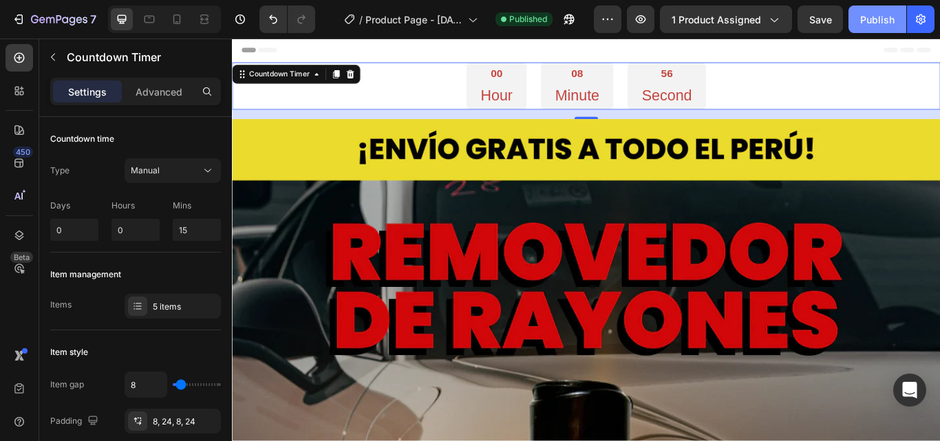
click at [876, 19] on div "Publish" at bounding box center [877, 19] width 34 height 14
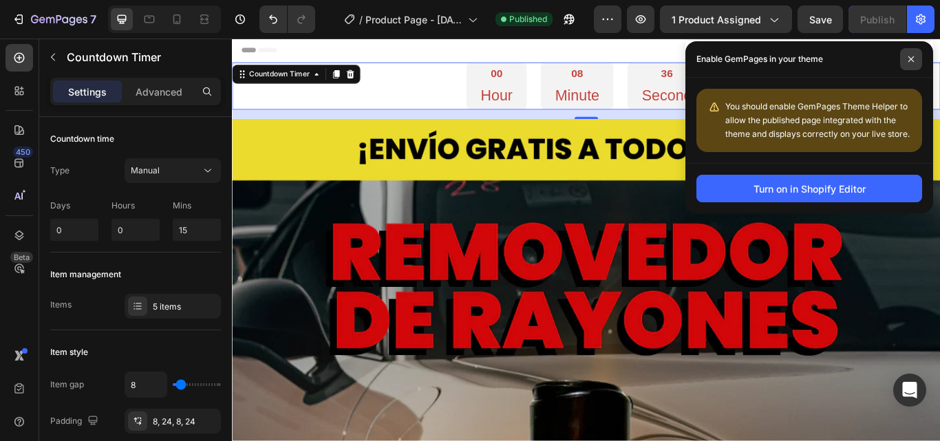
click at [912, 61] on icon at bounding box center [911, 59] width 6 height 6
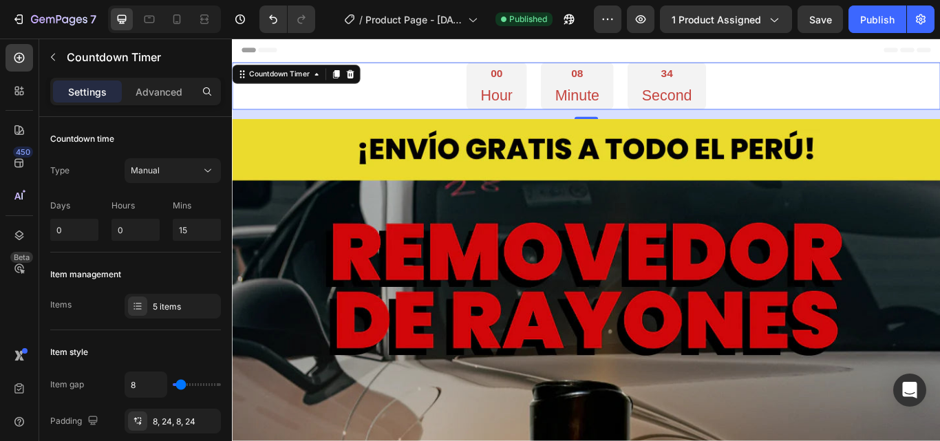
click at [889, 95] on div "00 Hour 08 Minute 34 Second" at bounding box center [644, 94] width 825 height 55
click at [840, 99] on div "00 Hour 07 Minute 30 Second" at bounding box center [644, 94] width 825 height 55
click at [900, 91] on div "00 Hour 07 Minute 26 Second" at bounding box center [644, 94] width 825 height 55
click at [404, 98] on div "00 Hour 07 Minute 20 Second" at bounding box center [644, 94] width 825 height 55
